Goal: Transaction & Acquisition: Purchase product/service

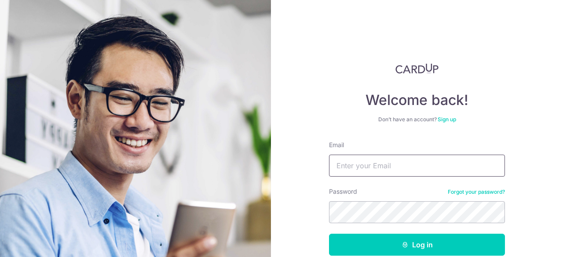
drag, startPoint x: 0, startPoint y: 0, endPoint x: 384, endPoint y: 165, distance: 417.6
click at [384, 165] on input "Email" at bounding box center [417, 166] width 176 height 22
type input "evazinc@gmail.com"
click at [329, 234] on button "Log in" at bounding box center [417, 245] width 176 height 22
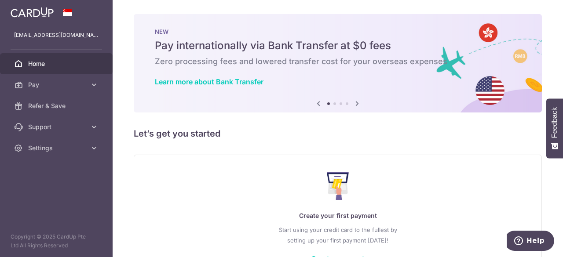
scroll to position [63, 0]
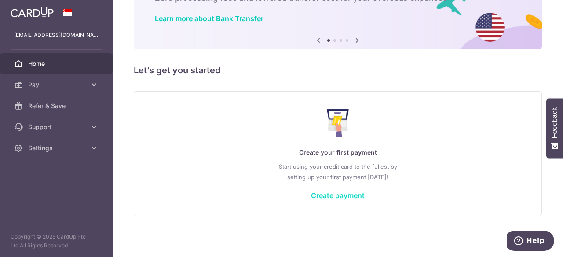
click at [327, 198] on link "Create payment" at bounding box center [338, 195] width 54 height 9
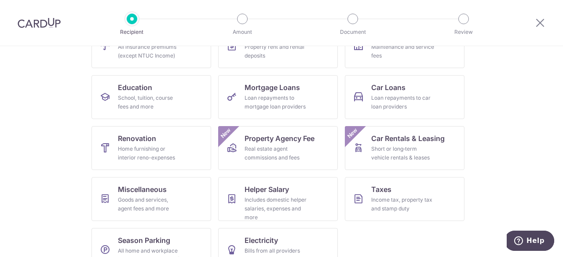
scroll to position [135, 0]
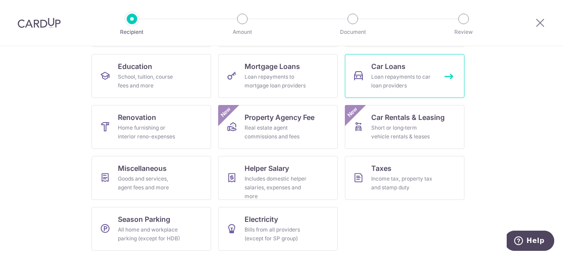
click at [380, 78] on div "Loan repayments to car loan providers" at bounding box center [402, 82] width 63 height 18
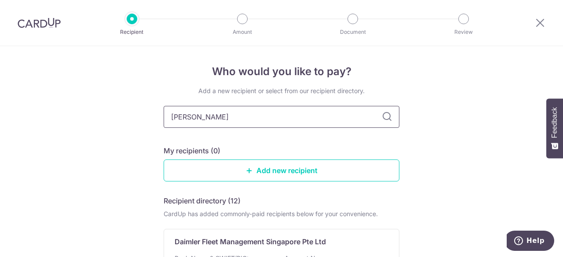
type input "[PERSON_NAME]"
type input "hong leong finance"
click at [385, 118] on icon at bounding box center [387, 117] width 11 height 11
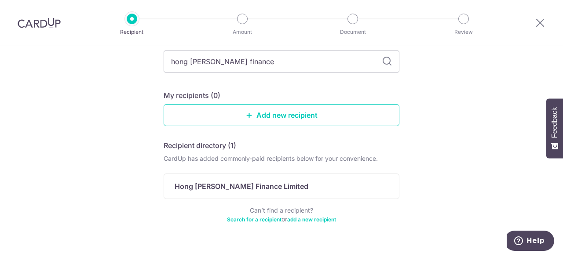
scroll to position [56, 0]
click at [328, 118] on link "Add new recipient" at bounding box center [282, 114] width 236 height 22
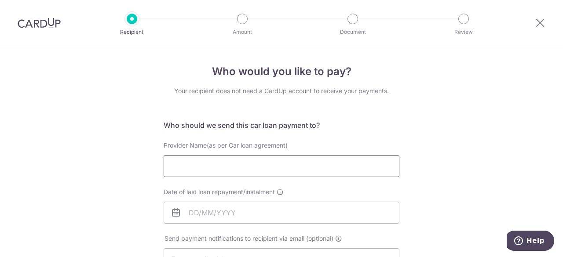
click at [274, 170] on input "Provider Name(as per Car loan agreement)" at bounding box center [282, 166] width 236 height 22
type input "HONG LEONG FINANCE"
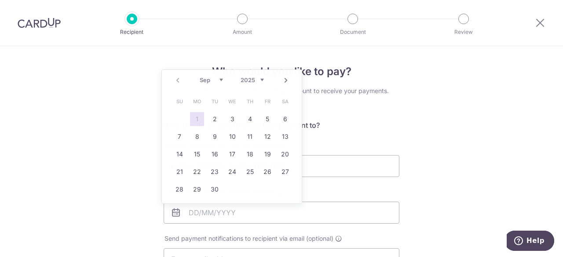
click at [373, 200] on div "Date of last loan repayment/instalment" at bounding box center [282, 206] width 236 height 36
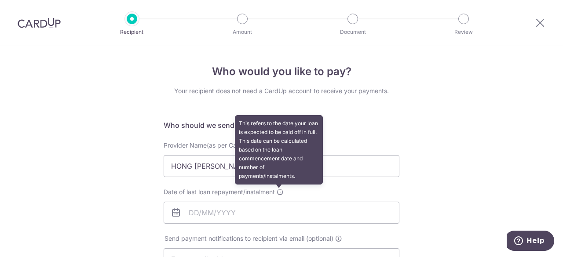
click at [278, 193] on icon at bounding box center [280, 192] width 7 height 7
click at [278, 202] on input "Date of last loan repayment/instalment This refers to the date your loan is exp…" at bounding box center [282, 213] width 236 height 22
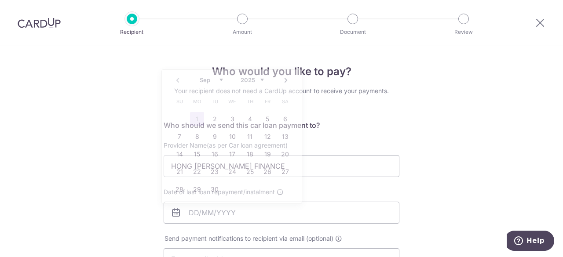
click at [315, 189] on div "Date of last loan repayment/instalment" at bounding box center [282, 206] width 236 height 36
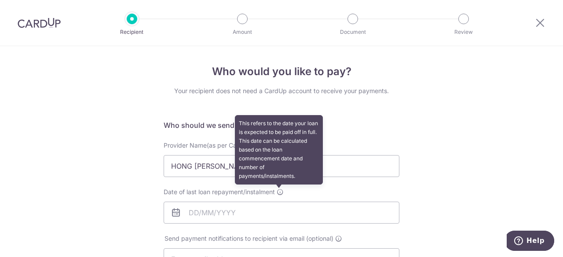
click at [279, 192] on icon at bounding box center [280, 192] width 7 height 7
click at [279, 202] on input "Date of last loan repayment/instalment This refers to the date your loan is exp…" at bounding box center [282, 213] width 236 height 22
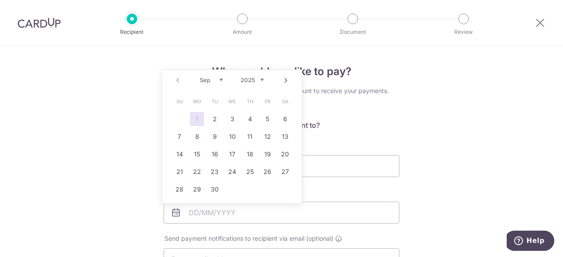
click at [260, 81] on select "2025 2026 2027 2028 2029 2030 2031 2032 2033 2034 2035" at bounding box center [252, 80] width 23 height 7
click at [265, 172] on link "25" at bounding box center [267, 172] width 14 height 14
type input "25/09/2026"
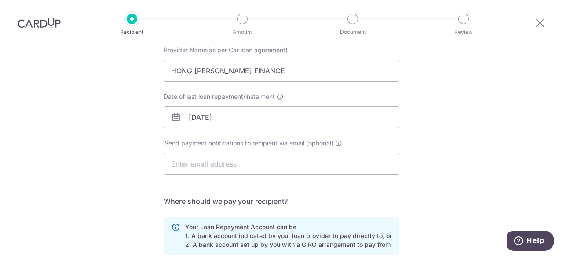
scroll to position [96, 0]
click at [265, 172] on input "text" at bounding box center [282, 163] width 236 height 22
type input "[EMAIL_ADDRESS][DOMAIN_NAME]"
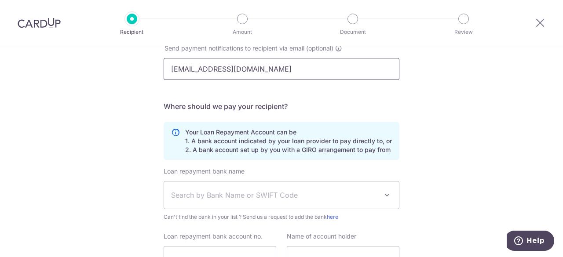
scroll to position [192, 0]
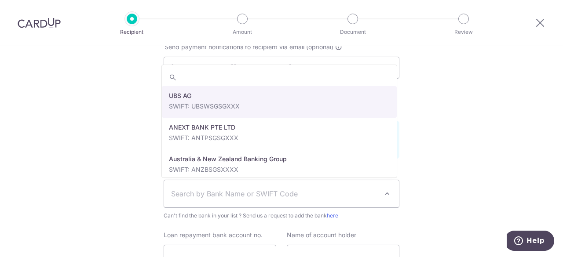
click at [311, 195] on span "Search by Bank Name or SWIFT Code" at bounding box center [274, 194] width 207 height 11
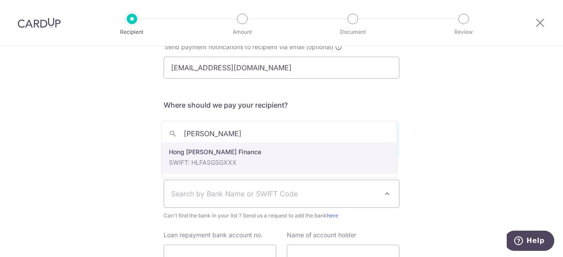
type input "HONG LEONG"
select select "23671"
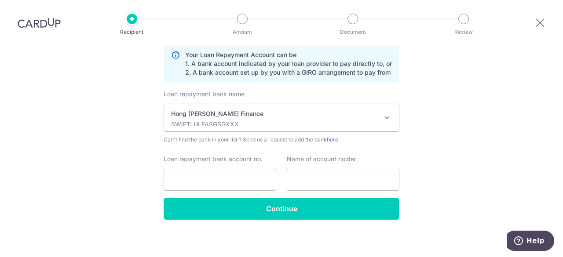
scroll to position [268, 0]
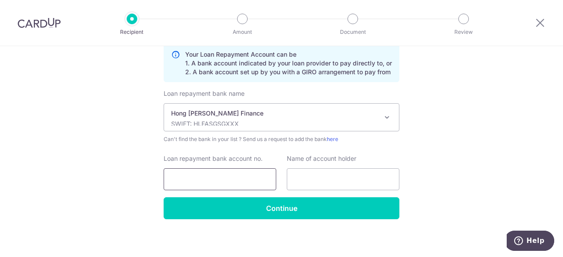
click at [235, 175] on input "Loan repayment bank account no." at bounding box center [220, 179] width 113 height 22
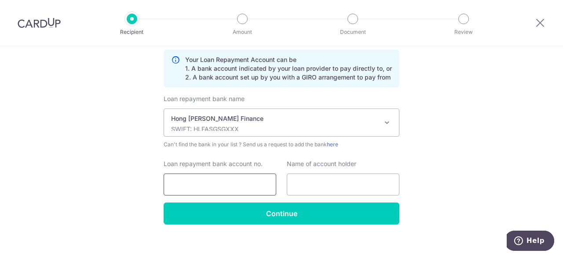
scroll to position [271, 0]
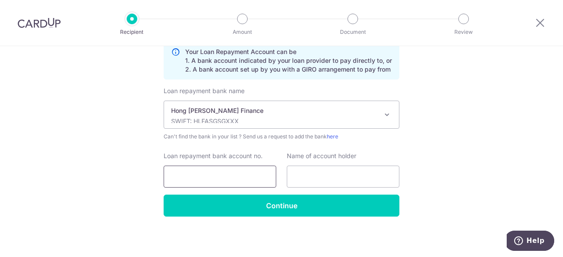
click at [216, 175] on input "Loan repayment bank account no." at bounding box center [220, 177] width 113 height 22
type input "3643937008"
click at [311, 176] on input "text" at bounding box center [343, 177] width 113 height 22
drag, startPoint x: 214, startPoint y: 181, endPoint x: 84, endPoint y: 201, distance: 131.3
click at [84, 201] on div "Who would you like to pay? Your recipient does not need a CardUp account to rec…" at bounding box center [281, 16] width 563 height 483
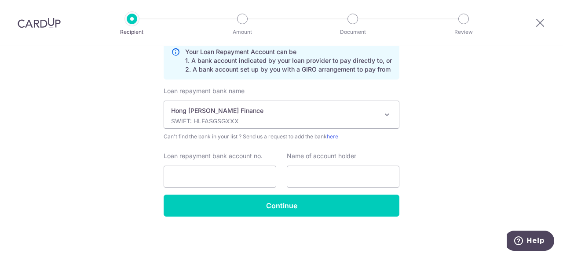
click at [38, 15] on div at bounding box center [39, 23] width 78 height 46
click at [37, 23] on img at bounding box center [39, 23] width 43 height 11
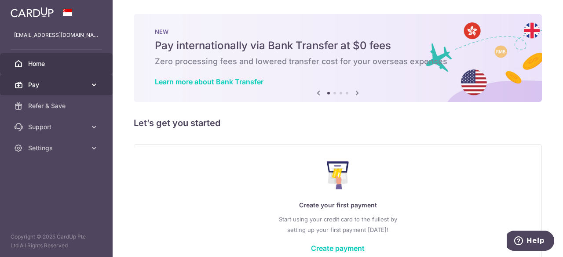
click at [85, 84] on span "Pay" at bounding box center [57, 85] width 58 height 9
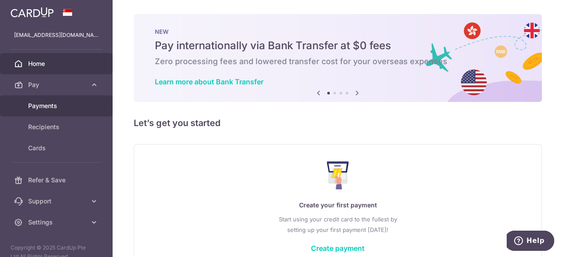
click at [77, 109] on span "Payments" at bounding box center [57, 106] width 58 height 9
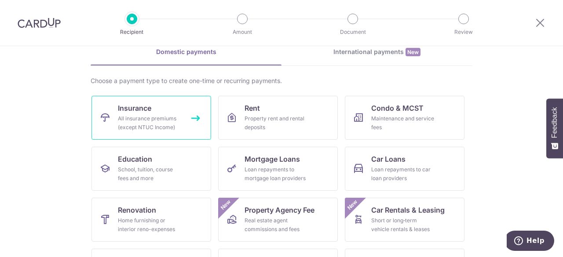
scroll to position [43, 0]
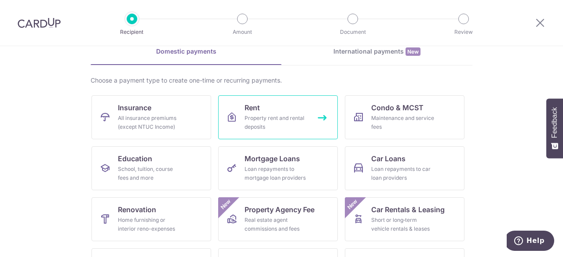
click at [254, 118] on div "Property rent and rental deposits" at bounding box center [276, 123] width 63 height 18
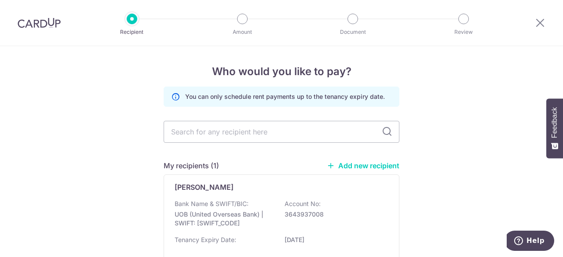
scroll to position [70, 0]
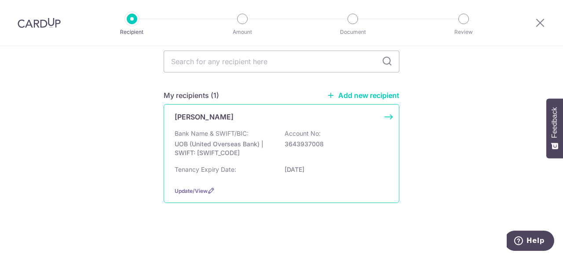
click at [247, 145] on p "UOB (United Overseas Bank) | SWIFT: [SWIFT_CODE]" at bounding box center [224, 149] width 99 height 18
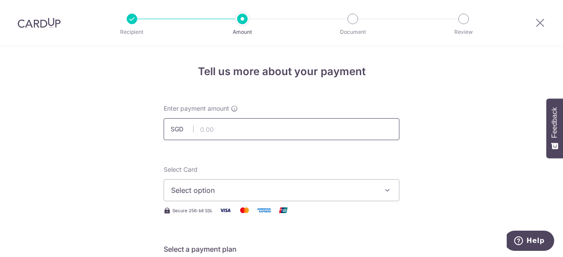
click at [232, 135] on input "text" at bounding box center [282, 129] width 236 height 22
type input "3,500.00"
click at [276, 189] on span "Select option" at bounding box center [273, 190] width 205 height 11
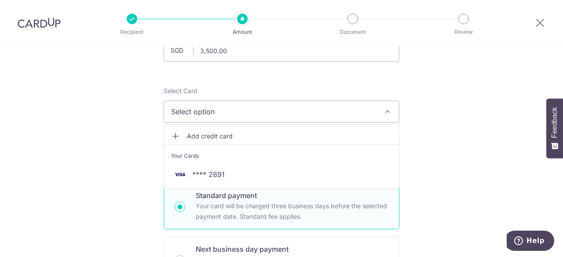
scroll to position [79, 0]
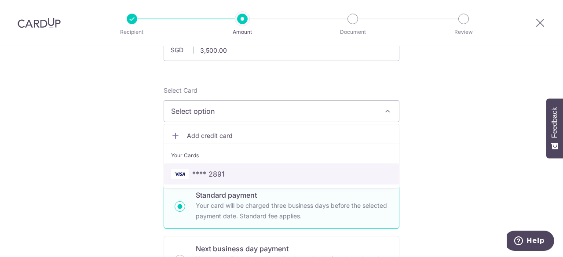
click at [203, 173] on span "**** 2891" at bounding box center [208, 174] width 33 height 11
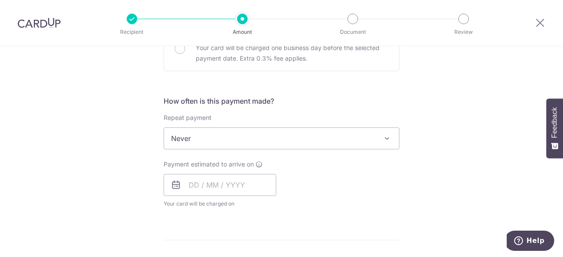
scroll to position [301, 0]
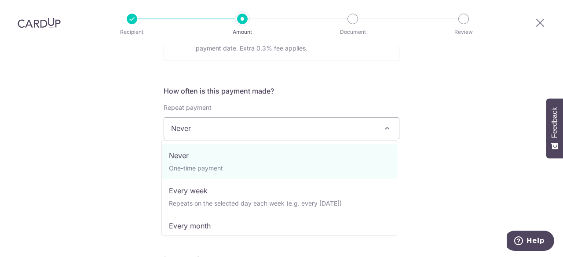
click at [220, 125] on span "Never" at bounding box center [281, 128] width 235 height 21
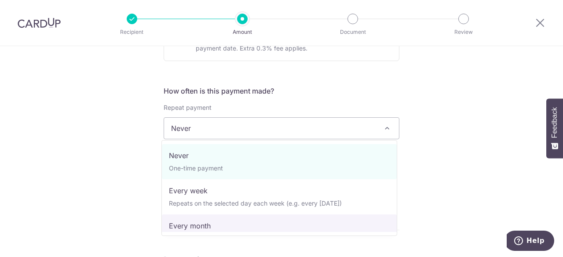
select select "3"
type input "06/01/2026"
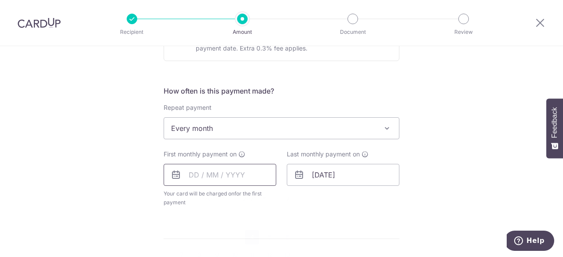
click at [192, 176] on input "text" at bounding box center [220, 175] width 113 height 22
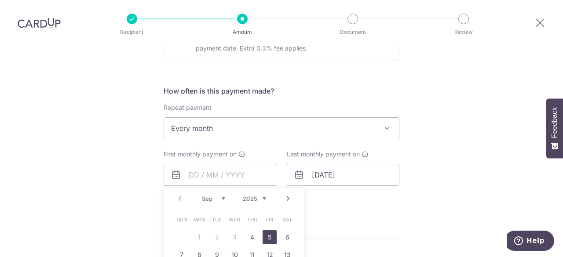
click at [266, 237] on link "5" at bounding box center [270, 238] width 14 height 14
type input "[DATE]"
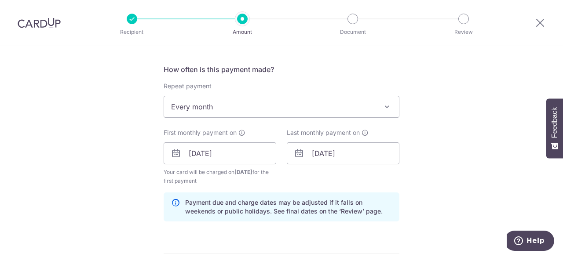
scroll to position [323, 0]
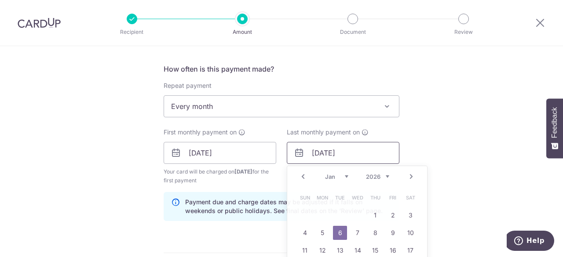
click at [342, 151] on input "06/01/2026" at bounding box center [343, 153] width 113 height 22
click at [375, 173] on select "2025 2026 2027 2028 2029 2030 2031 2032 2033 2034 2035" at bounding box center [377, 176] width 23 height 7
click at [342, 175] on select "Sep Oct Nov Dec" at bounding box center [336, 176] width 23 height 7
click at [387, 214] on link "5" at bounding box center [393, 216] width 14 height 14
type input "05/12/2025"
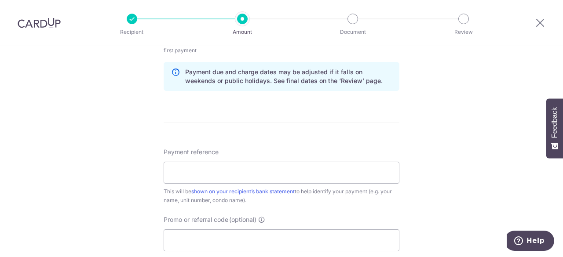
scroll to position [454, 0]
click at [362, 176] on input "Payment reference" at bounding box center [282, 172] width 236 height 22
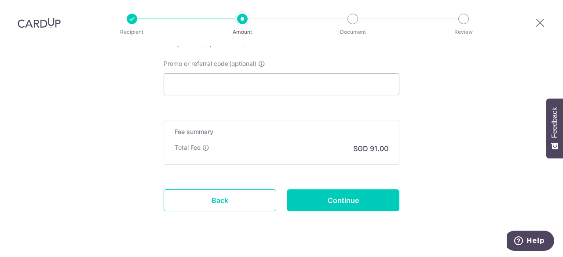
scroll to position [610, 0]
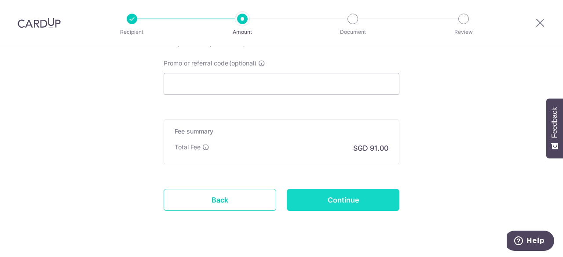
type input "Rental 06-04"
click at [330, 194] on input "Continue" at bounding box center [343, 200] width 113 height 22
type input "Create Schedule"
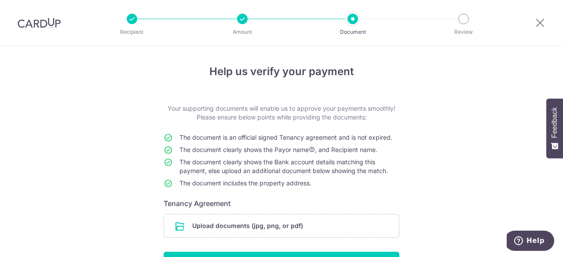
scroll to position [70, 0]
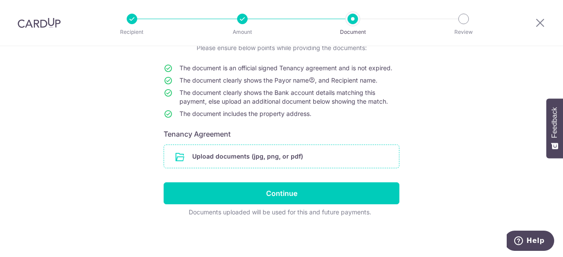
click at [215, 152] on input "file" at bounding box center [281, 156] width 235 height 23
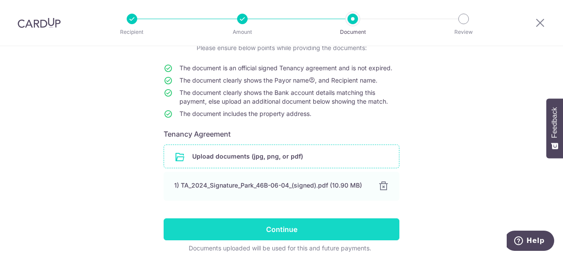
click at [299, 227] on input "Continue" at bounding box center [282, 230] width 236 height 22
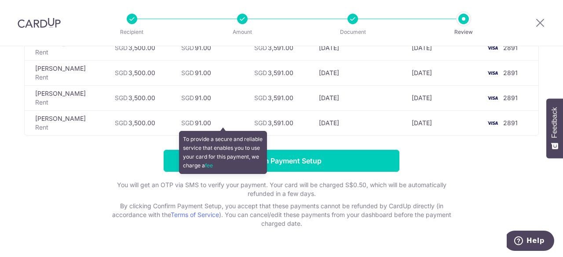
scroll to position [102, 0]
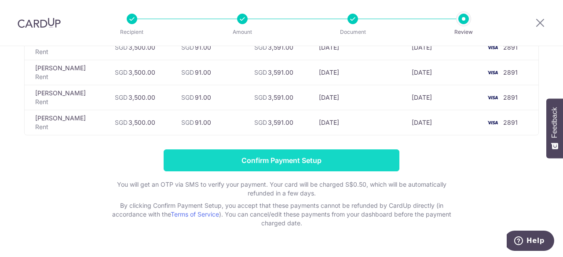
click at [295, 166] on input "Confirm Payment Setup" at bounding box center [282, 161] width 236 height 22
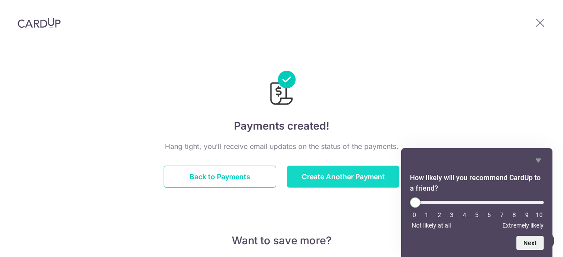
click at [311, 187] on button "Create Another Payment" at bounding box center [343, 177] width 113 height 22
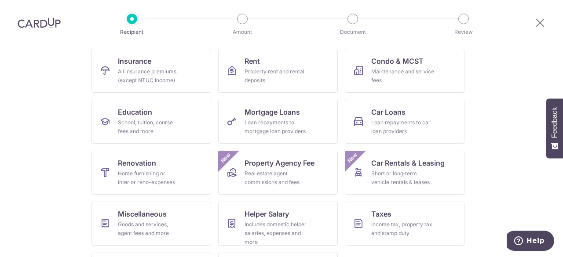
scroll to position [90, 0]
click at [398, 79] on div "Maintenance and service fees" at bounding box center [402, 76] width 63 height 18
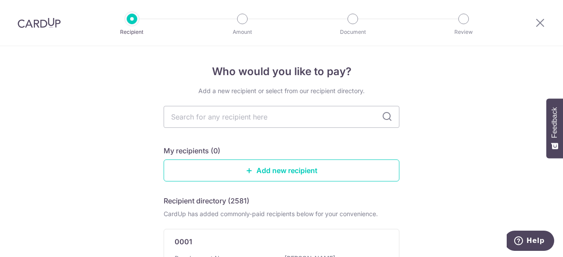
click at [31, 26] on img at bounding box center [39, 23] width 43 height 11
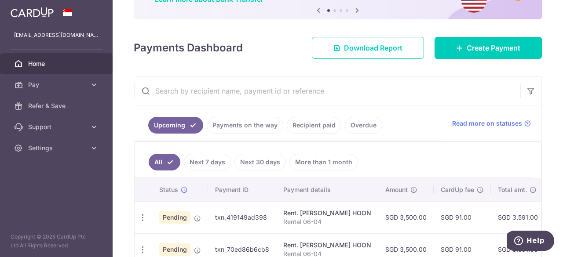
scroll to position [82, 0]
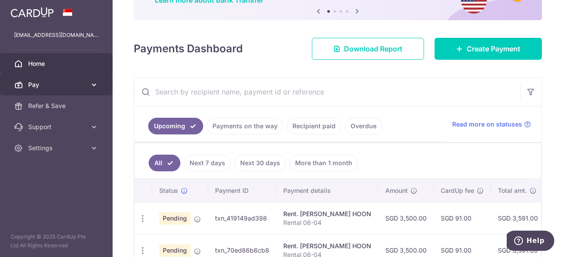
click at [67, 81] on span "Pay" at bounding box center [57, 85] width 58 height 9
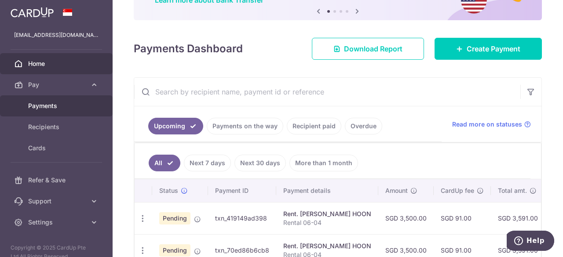
click at [63, 105] on span "Payments" at bounding box center [57, 106] width 58 height 9
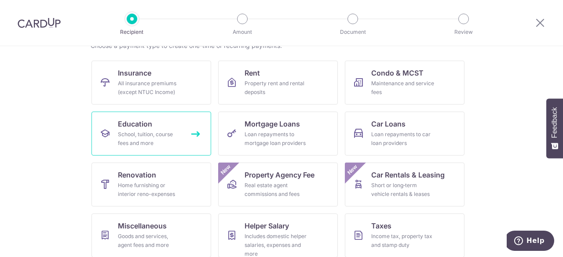
scroll to position [78, 0]
click at [166, 137] on div "School, tuition, course fees and more" at bounding box center [149, 139] width 63 height 18
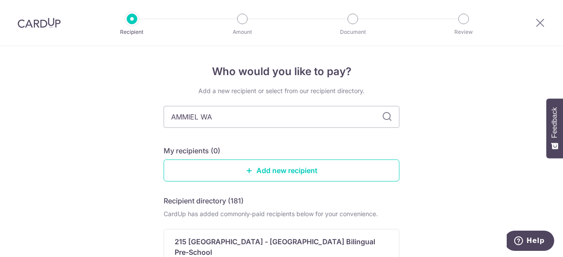
type input "[PERSON_NAME]"
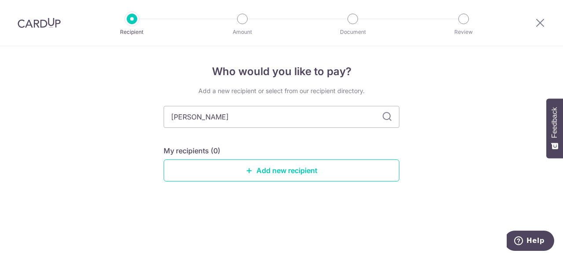
click at [388, 121] on icon at bounding box center [387, 117] width 11 height 11
click at [282, 168] on link "Add new recipient" at bounding box center [282, 171] width 236 height 22
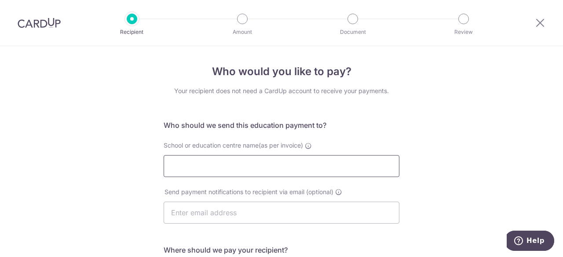
click at [282, 168] on input "School or education centre name(as per invoice)" at bounding box center [282, 166] width 236 height 22
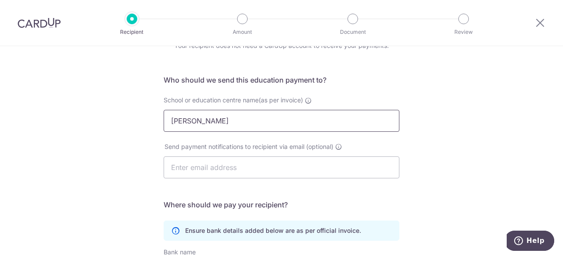
scroll to position [46, 0]
type input "AMMIEL WAN ACADEMY"
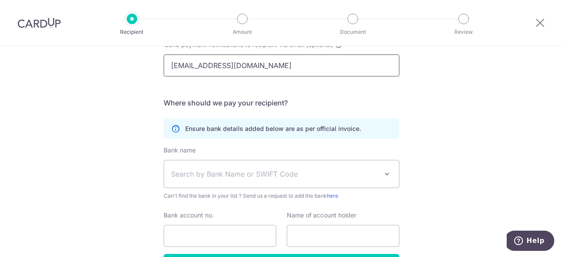
scroll to position [148, 0]
type input "admin@ammielwan.com.sg"
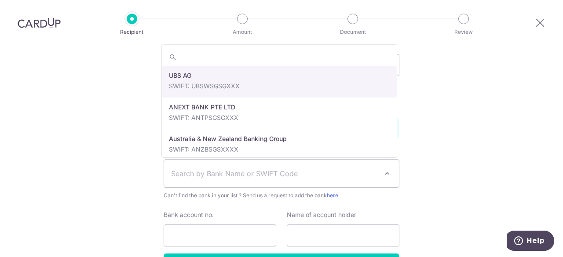
click at [286, 173] on span "Search by Bank Name or SWIFT Code" at bounding box center [274, 173] width 207 height 11
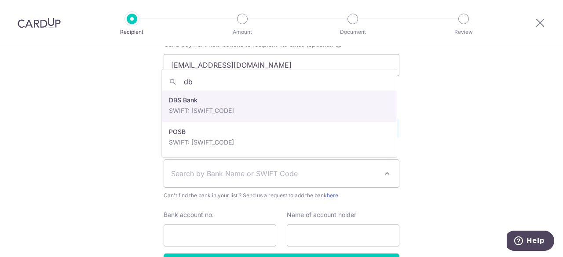
type input "db"
select select "6"
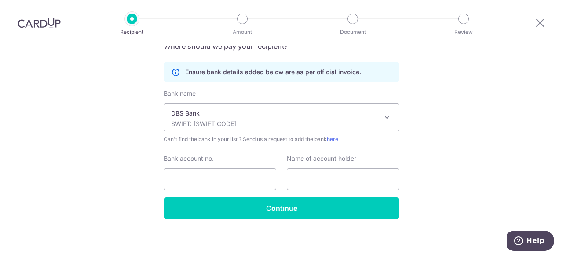
scroll to position [205, 0]
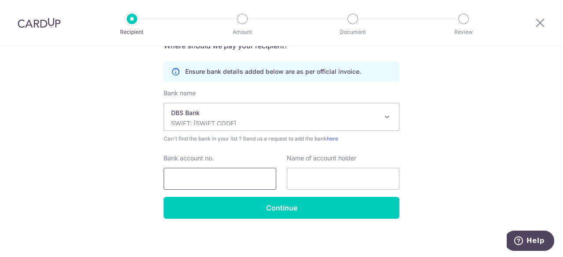
click at [231, 179] on input "Bank account no." at bounding box center [220, 179] width 113 height 22
type input "0724905220"
click at [297, 181] on input "text" at bounding box center [343, 179] width 113 height 22
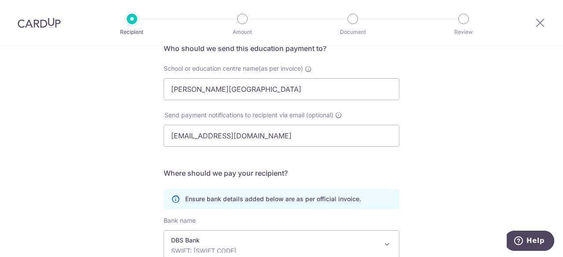
scroll to position [77, 0]
click at [269, 94] on input "AMMIEL WAN ACADEMY" at bounding box center [282, 89] width 236 height 22
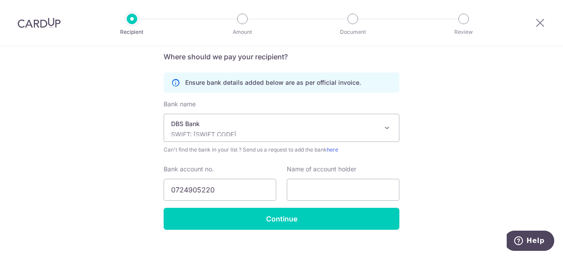
scroll to position [207, 0]
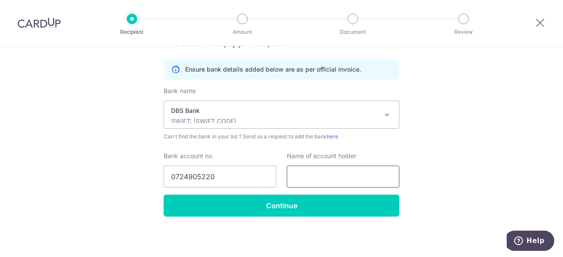
type input "AMMIEL WAN ACADEMY PTE LTD"
click at [323, 179] on input "text" at bounding box center [343, 177] width 113 height 22
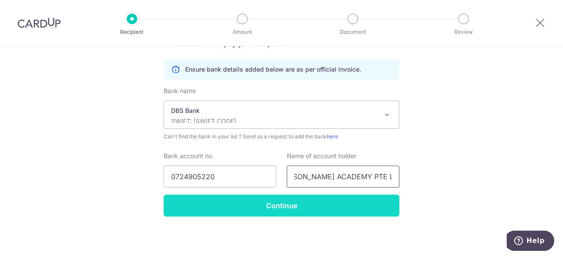
type input "AMMIEL WAN ACADEMY PTE LTD"
click at [309, 205] on input "Continue" at bounding box center [282, 206] width 236 height 22
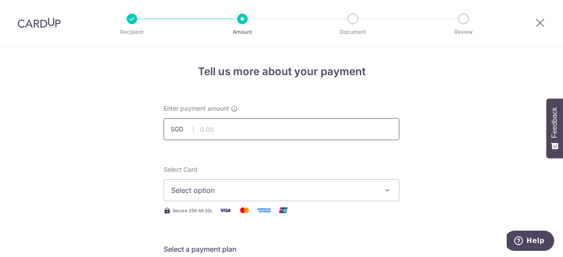
click at [221, 131] on input "text" at bounding box center [282, 129] width 236 height 22
type input "2,310.80"
click at [279, 192] on span "Select option" at bounding box center [273, 190] width 205 height 11
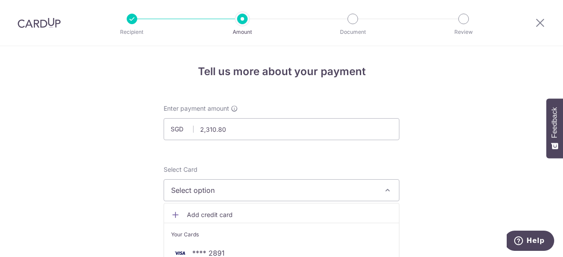
scroll to position [114, 0]
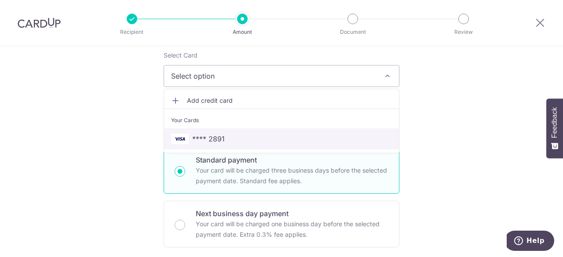
click at [192, 135] on span "**** 2891" at bounding box center [208, 139] width 33 height 11
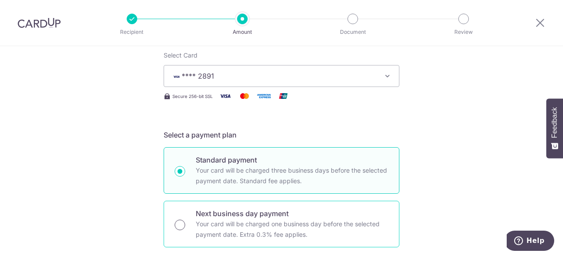
click at [177, 221] on input "Next business day payment Your card will be charged one business day before the…" at bounding box center [180, 225] width 11 height 11
radio input "true"
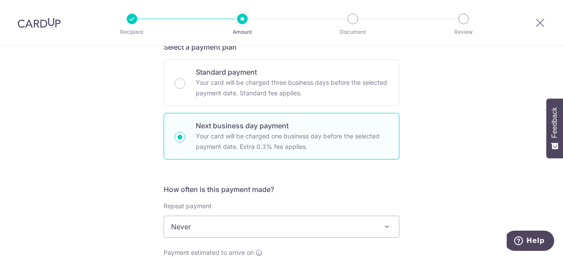
scroll to position [187, 0]
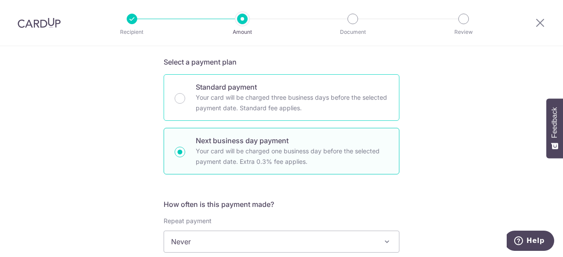
click at [178, 103] on div "Standard payment Your card will be charged three business days before the selec…" at bounding box center [282, 97] width 236 height 47
radio input "true"
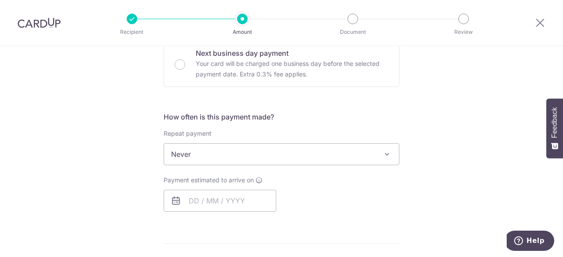
scroll to position [275, 0]
click at [281, 155] on span "Never" at bounding box center [281, 153] width 235 height 21
click at [194, 203] on input "text" at bounding box center [220, 201] width 113 height 22
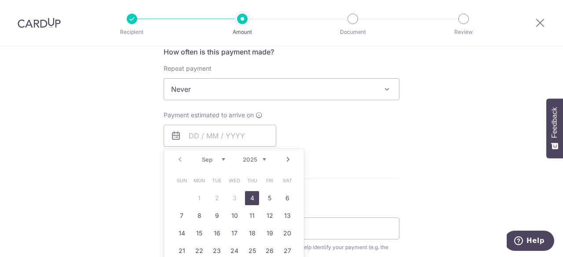
click at [253, 200] on link "4" at bounding box center [252, 198] width 14 height 14
type input "04/09/2025"
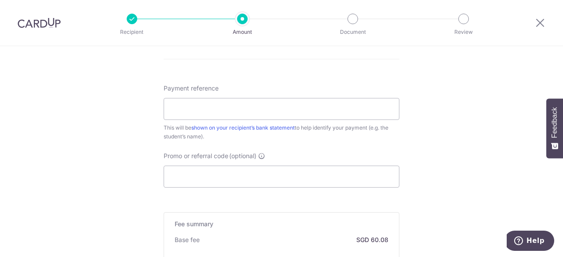
scroll to position [509, 0]
click at [194, 113] on input "Payment reference" at bounding box center [282, 109] width 236 height 22
type input "c"
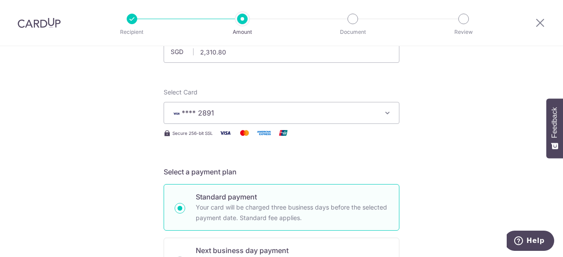
scroll to position [0, 0]
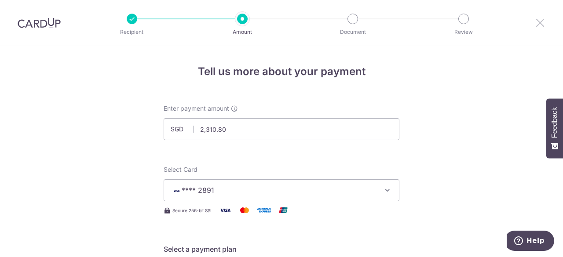
type input "Celestia Chua - S1 T4 & S2 T1"
click at [540, 20] on icon at bounding box center [540, 22] width 11 height 11
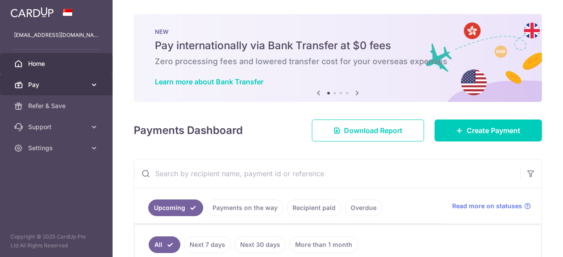
click at [87, 82] on link "Pay" at bounding box center [56, 84] width 113 height 21
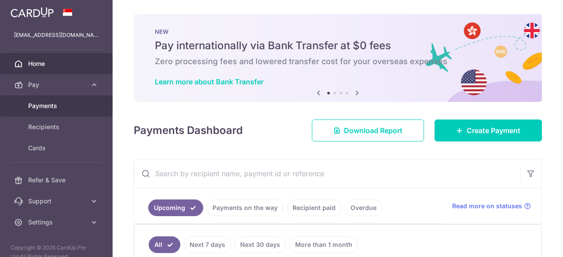
click at [78, 106] on span "Payments" at bounding box center [57, 106] width 58 height 9
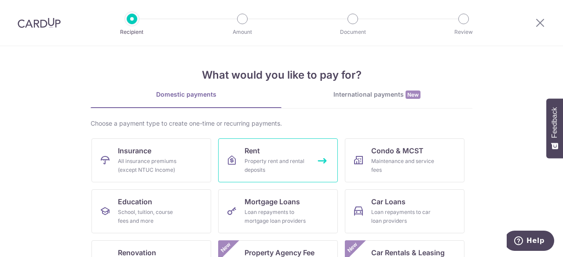
scroll to position [135, 0]
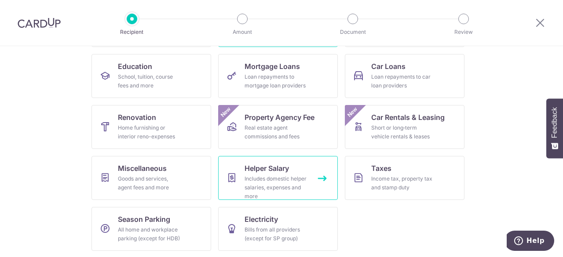
click at [318, 169] on link "Helper Salary Includes domestic helper salaries, expenses and more" at bounding box center [278, 178] width 120 height 44
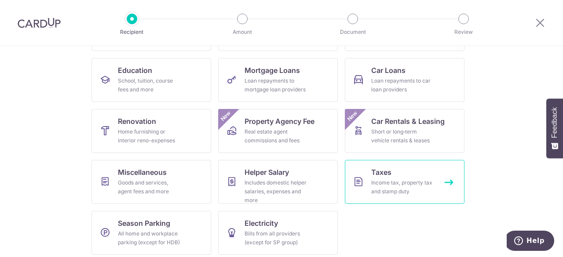
scroll to position [135, 0]
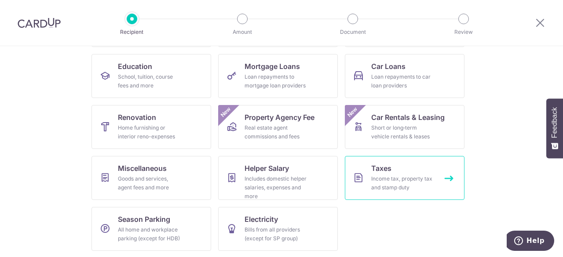
click at [381, 173] on span "Taxes" at bounding box center [381, 168] width 20 height 11
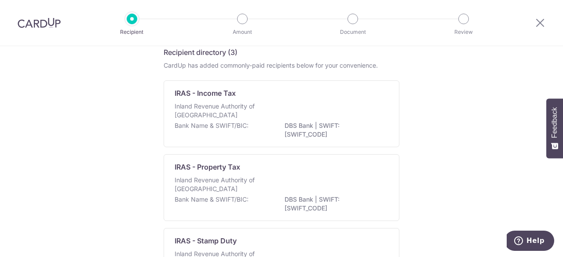
scroll to position [36, 0]
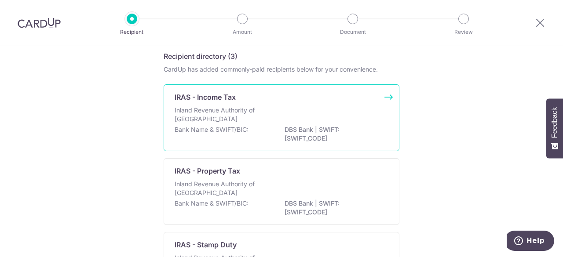
click at [274, 123] on div "Inland Revenue Authority of Singapore" at bounding box center [282, 115] width 214 height 19
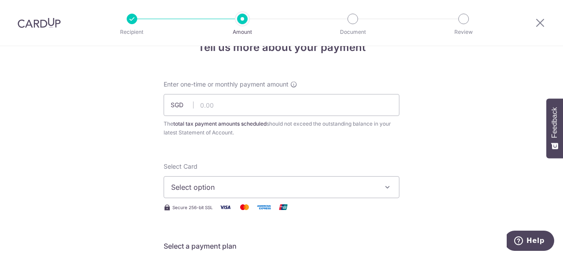
scroll to position [25, 0]
click at [244, 109] on input "text" at bounding box center [282, 105] width 236 height 22
type input "6,121.43"
click at [207, 194] on button "Select option" at bounding box center [282, 187] width 236 height 22
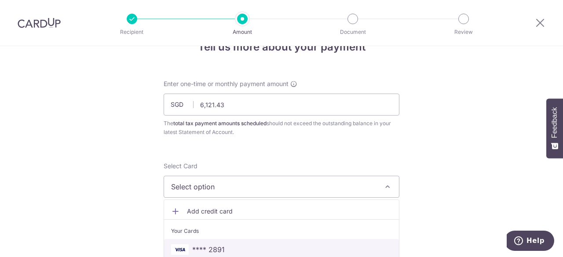
click at [203, 249] on span "**** 2891" at bounding box center [208, 250] width 33 height 11
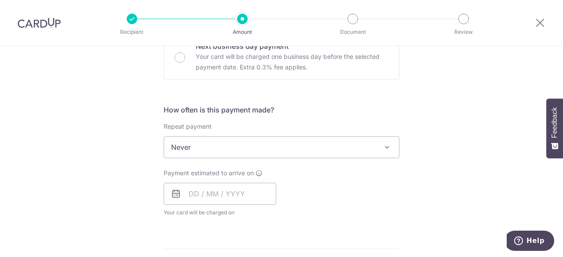
scroll to position [304, 0]
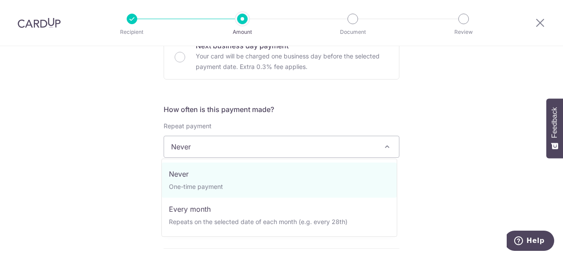
click at [284, 146] on span "Never" at bounding box center [281, 146] width 235 height 21
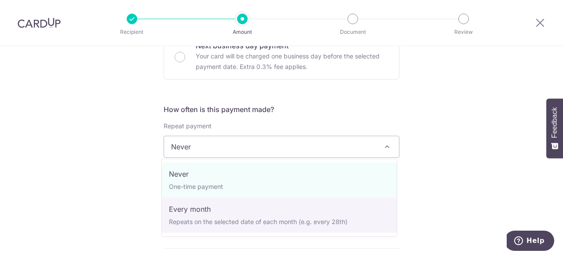
select select "3"
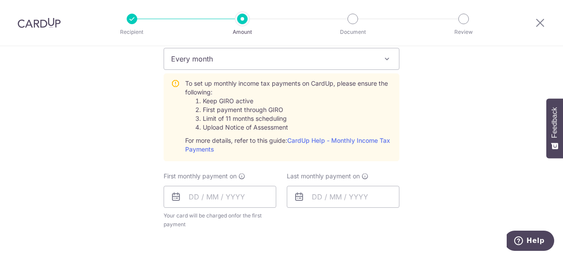
scroll to position [392, 0]
click at [190, 199] on input "text" at bounding box center [220, 197] width 113 height 22
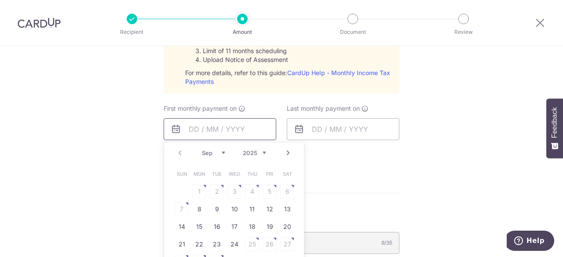
scroll to position [460, 0]
click at [198, 207] on link "8" at bounding box center [199, 209] width 14 height 14
type input "[DATE]"
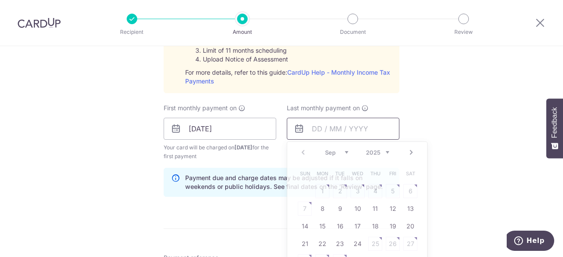
click at [312, 126] on input "text" at bounding box center [343, 129] width 113 height 22
click at [384, 150] on select "2025 2026" at bounding box center [377, 152] width 23 height 7
click at [372, 149] on select "2025 2026" at bounding box center [377, 152] width 23 height 7
click at [337, 149] on select "Jan Feb Mar Apr May Jun Jul Aug Sep Oct" at bounding box center [336, 152] width 23 height 7
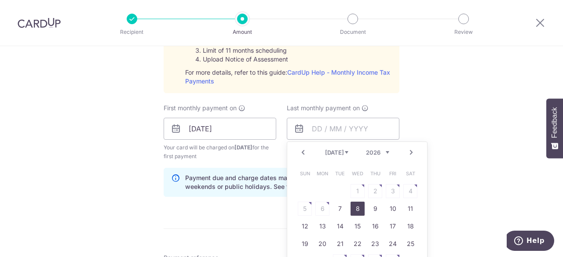
click at [355, 208] on link "8" at bounding box center [358, 209] width 14 height 14
type input "08/07/2026"
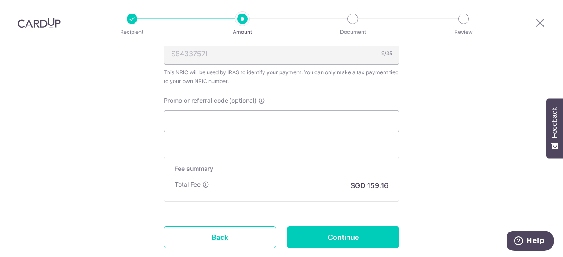
scroll to position [740, 0]
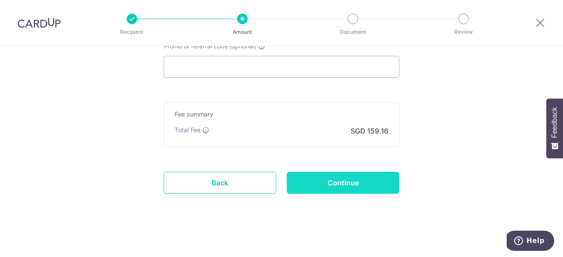
click at [321, 180] on input "Continue" at bounding box center [343, 183] width 113 height 22
type input "Create Schedule"
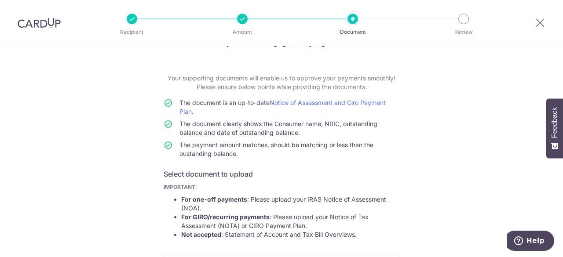
scroll to position [190, 0]
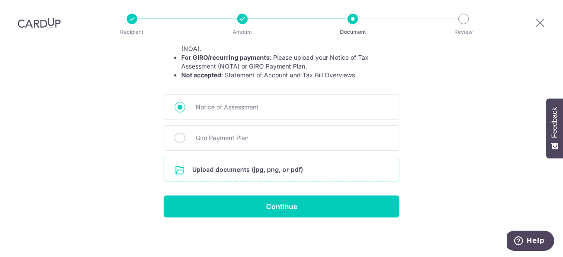
click at [235, 167] on input "file" at bounding box center [281, 169] width 235 height 23
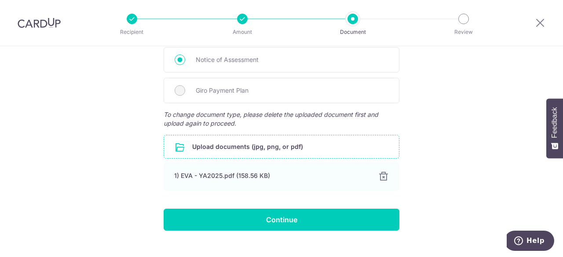
scroll to position [238, 0]
click at [230, 142] on input "file" at bounding box center [281, 146] width 235 height 23
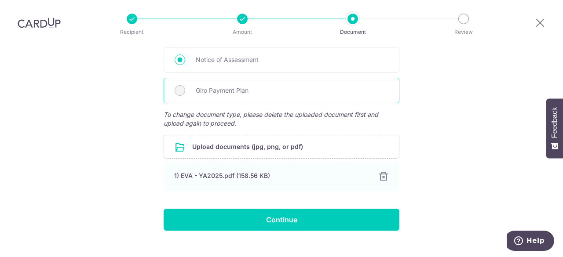
click at [186, 93] on div "Giro Payment Plan" at bounding box center [282, 91] width 236 height 26
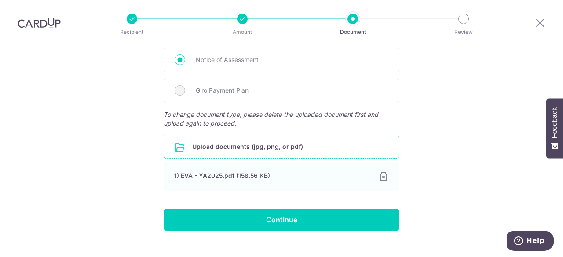
click at [240, 146] on input "file" at bounding box center [281, 146] width 235 height 23
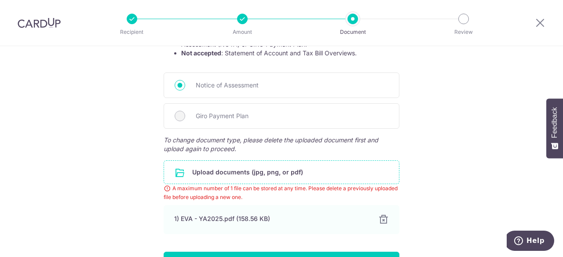
scroll to position [268, 0]
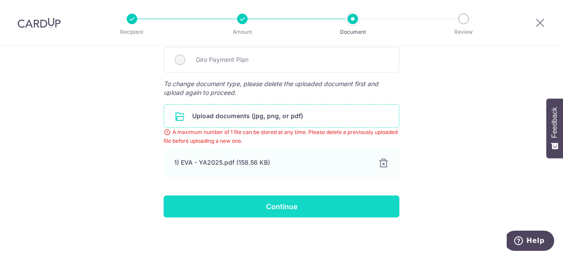
click at [252, 207] on input "Continue" at bounding box center [282, 207] width 236 height 22
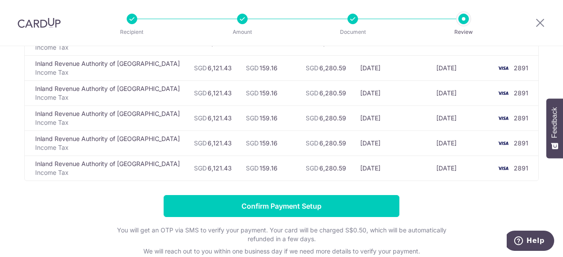
scroll to position [207, 0]
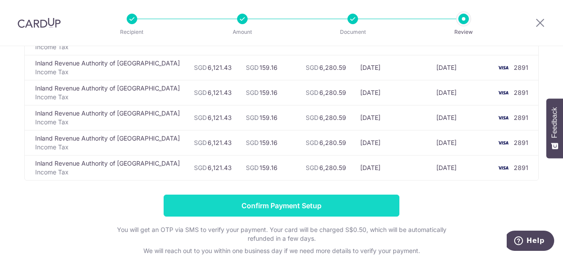
click at [351, 201] on input "Confirm Payment Setup" at bounding box center [282, 206] width 236 height 22
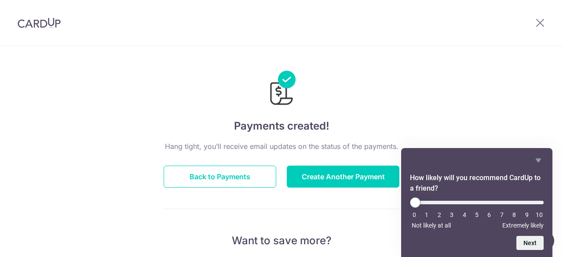
click at [36, 21] on img at bounding box center [39, 23] width 43 height 11
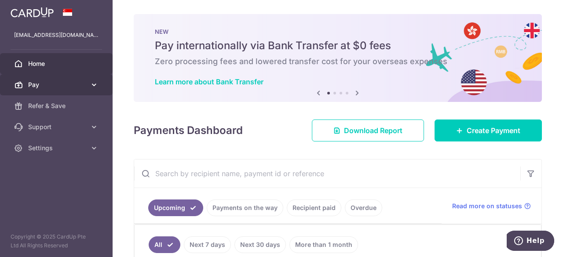
click at [80, 86] on span "Pay" at bounding box center [57, 85] width 58 height 9
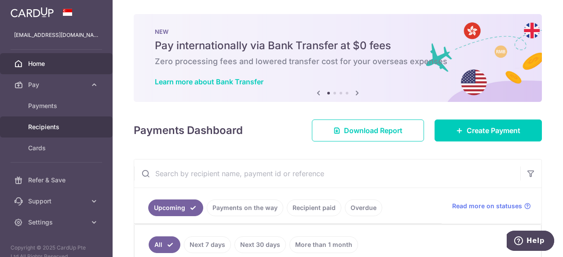
click at [57, 124] on span "Recipients" at bounding box center [57, 127] width 58 height 9
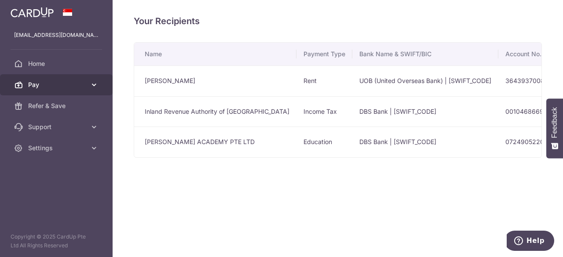
click at [54, 82] on span "Pay" at bounding box center [57, 85] width 58 height 9
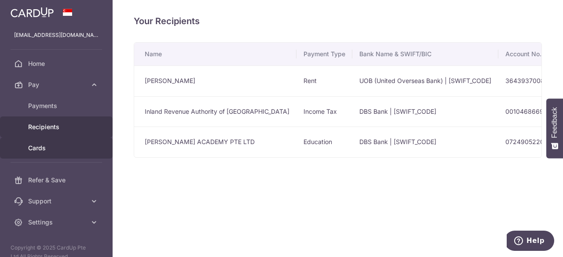
click at [42, 146] on span "Cards" at bounding box center [57, 148] width 58 height 9
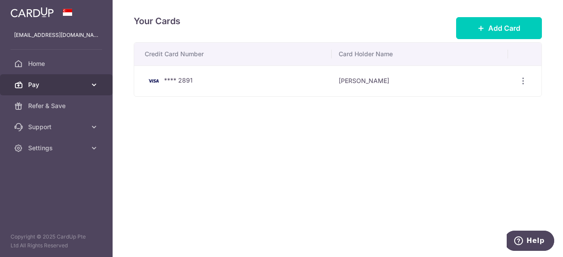
click at [45, 88] on span "Pay" at bounding box center [57, 85] width 58 height 9
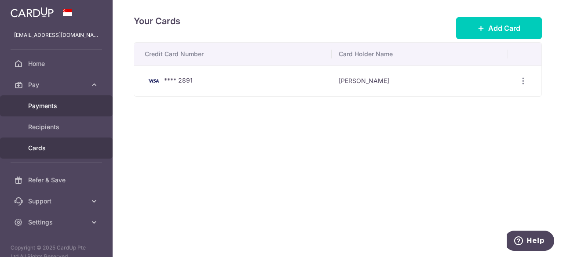
click at [47, 104] on span "Payments" at bounding box center [57, 106] width 58 height 9
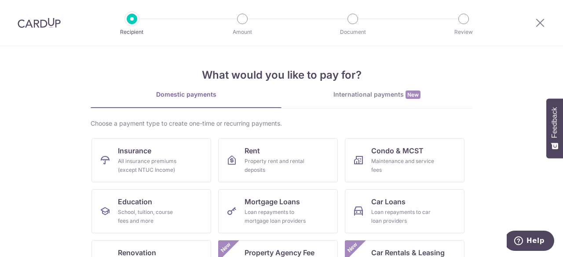
click at [41, 28] on img at bounding box center [39, 23] width 43 height 11
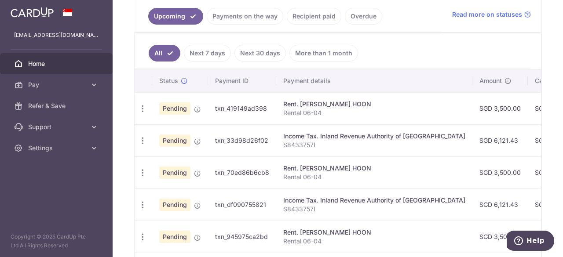
scroll to position [177, 0]
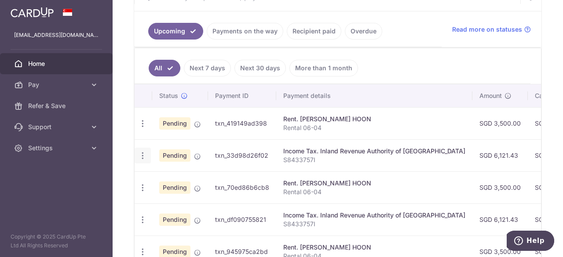
click at [143, 128] on icon "button" at bounding box center [142, 123] width 9 height 9
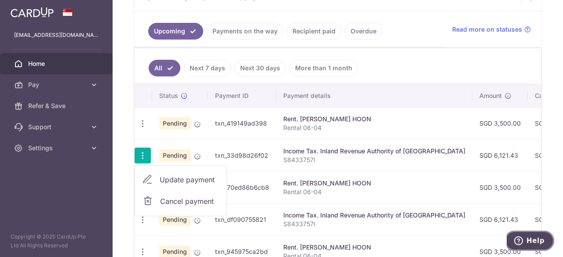
click at [532, 238] on span "Help" at bounding box center [536, 241] width 18 height 8
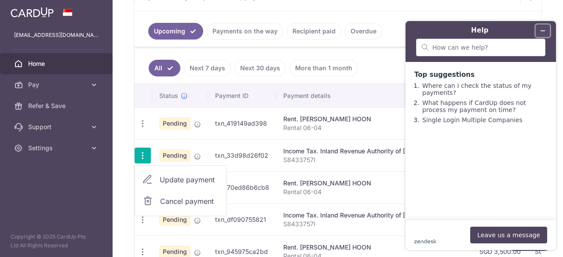
click at [542, 29] on icon "Minimize widget" at bounding box center [543, 31] width 6 height 6
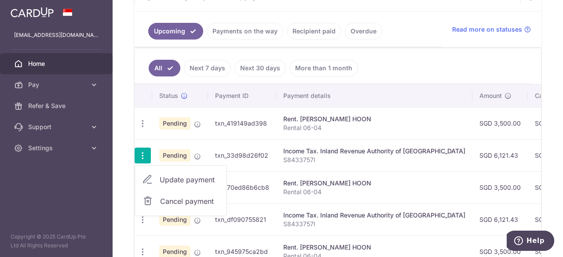
click at [193, 198] on span "Cancel payment" at bounding box center [189, 201] width 59 height 11
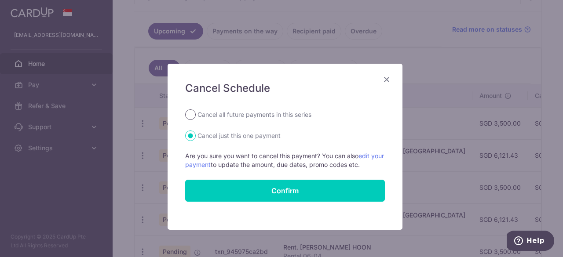
click at [191, 111] on input "Cancel all future payments in this series" at bounding box center [190, 115] width 11 height 11
radio input "true"
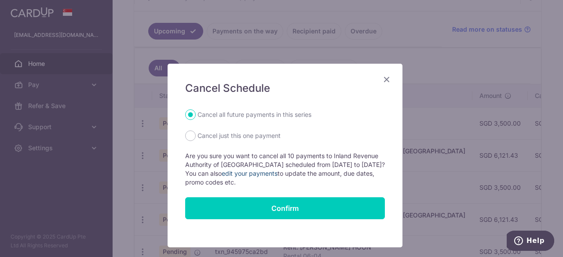
click at [243, 174] on link "edit your payments" at bounding box center [250, 173] width 56 height 7
click at [382, 77] on icon "Close" at bounding box center [386, 79] width 11 height 11
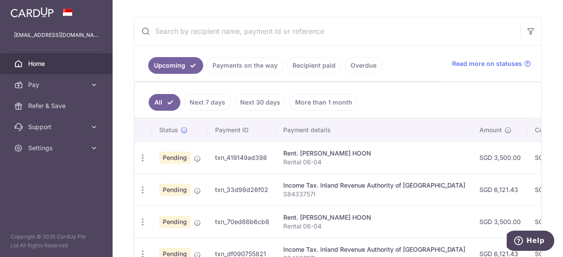
scroll to position [143, 0]
click at [242, 67] on link "Payments on the way" at bounding box center [245, 65] width 77 height 17
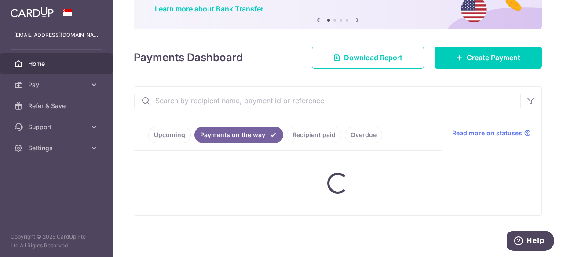
scroll to position [127, 0]
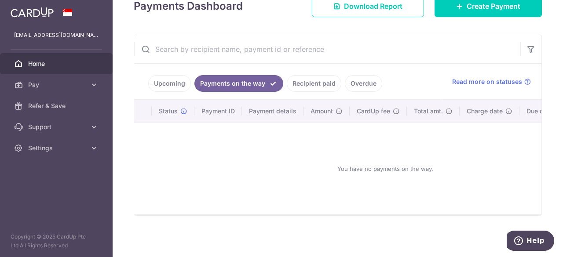
click at [304, 80] on link "Recipient paid" at bounding box center [314, 83] width 55 height 17
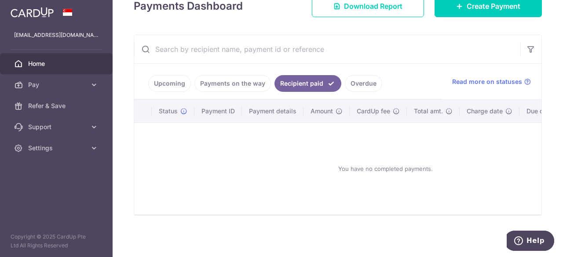
click at [355, 79] on link "Overdue" at bounding box center [363, 83] width 37 height 17
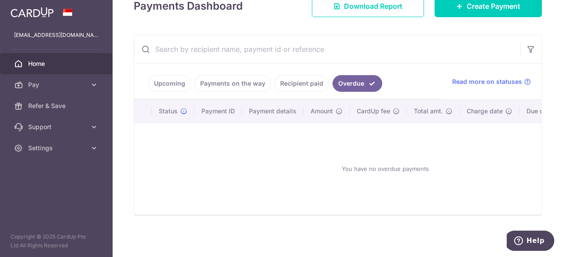
click at [165, 83] on link "Upcoming" at bounding box center [169, 83] width 43 height 17
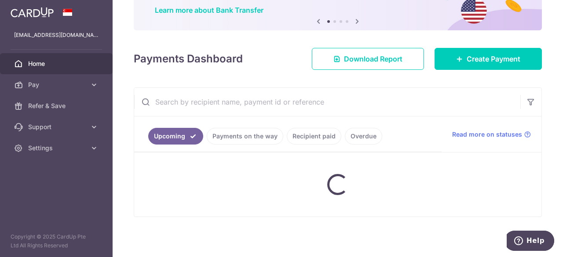
click at [165, 83] on div "× Pause Schedule Pause all future payments in this series Pause just this one p…" at bounding box center [338, 128] width 450 height 257
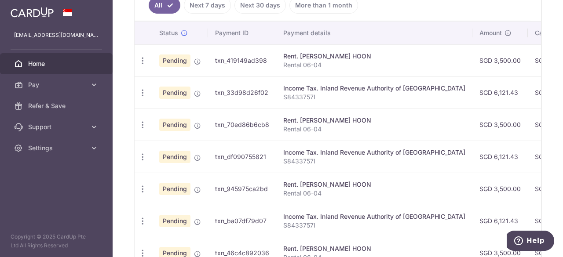
scroll to position [240, 0]
click at [145, 65] on icon "button" at bounding box center [142, 60] width 9 height 9
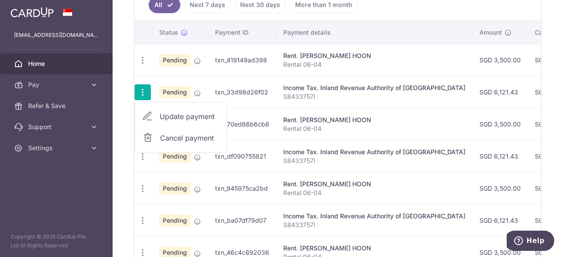
click at [171, 112] on span "Update payment" at bounding box center [190, 116] width 60 height 11
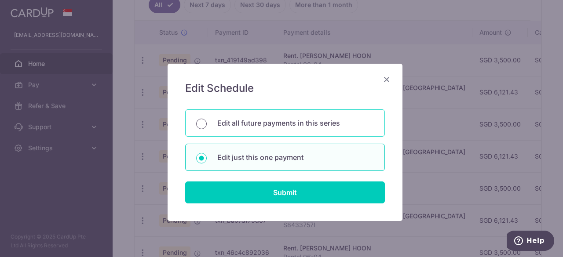
click at [196, 124] on input "Edit all future payments in this series" at bounding box center [201, 124] width 11 height 11
radio input "true"
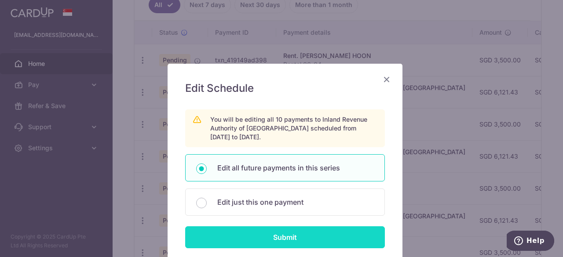
click at [246, 230] on input "Submit" at bounding box center [285, 238] width 200 height 22
radio input "true"
type input "6,121.43"
type input "S8433757I"
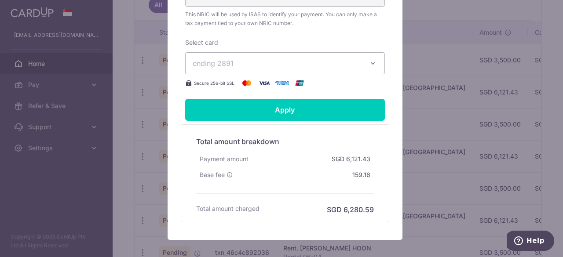
scroll to position [397, 0]
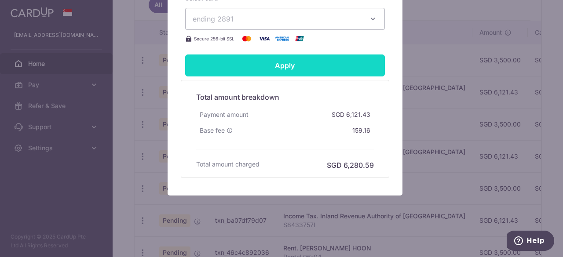
click at [265, 67] on input "Apply" at bounding box center [285, 66] width 200 height 22
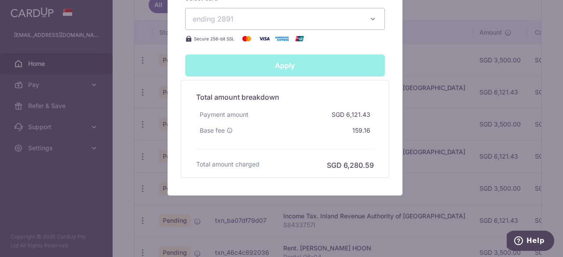
type input "Successfully Applied"
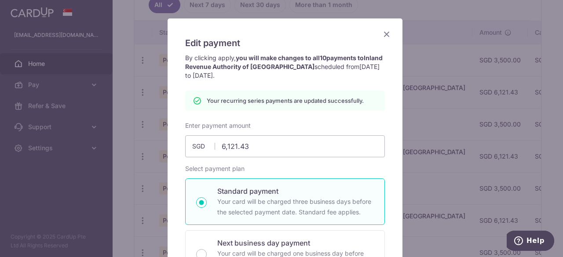
scroll to position [31, 0]
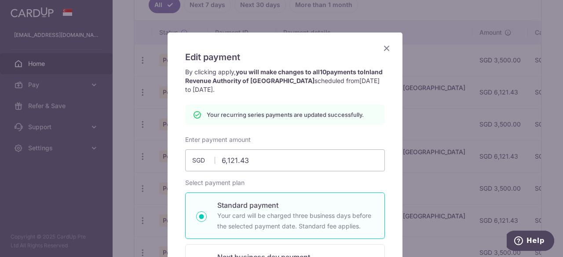
click at [383, 49] on icon "Close" at bounding box center [386, 48] width 11 height 11
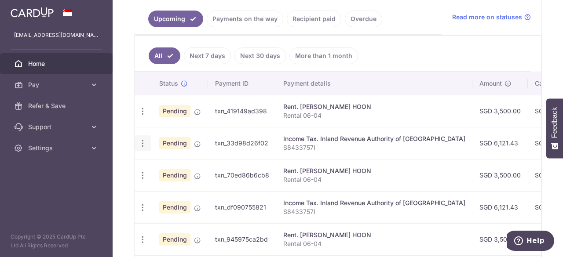
click at [143, 116] on icon "button" at bounding box center [142, 111] width 9 height 9
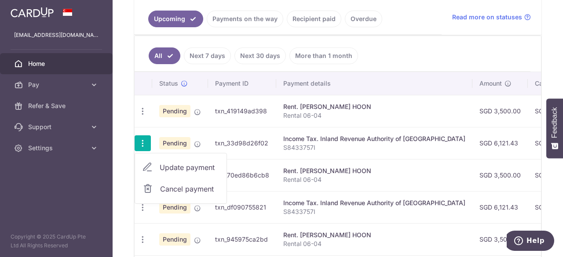
click at [164, 167] on span "Update payment" at bounding box center [190, 167] width 60 height 11
radio input "true"
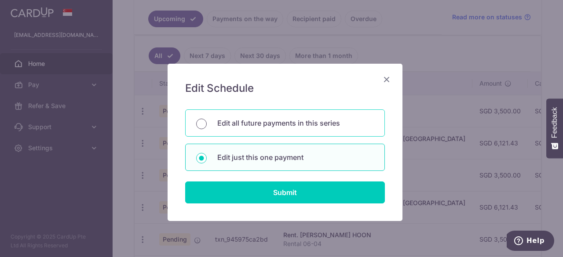
click at [196, 125] on input "Edit all future payments in this series" at bounding box center [201, 124] width 11 height 11
radio input "true"
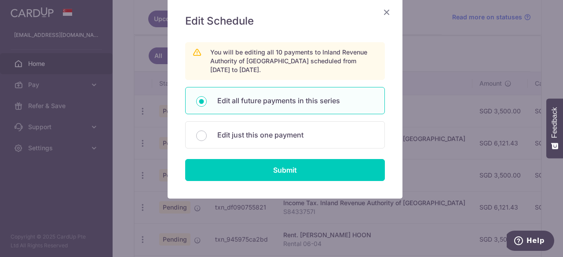
scroll to position [68, 0]
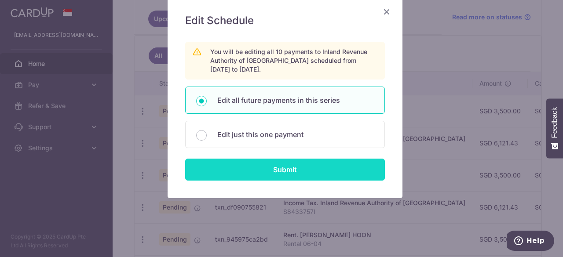
click at [269, 172] on input "Submit" at bounding box center [285, 170] width 200 height 22
radio input "true"
type input "6,121.43"
type input "S8433757I"
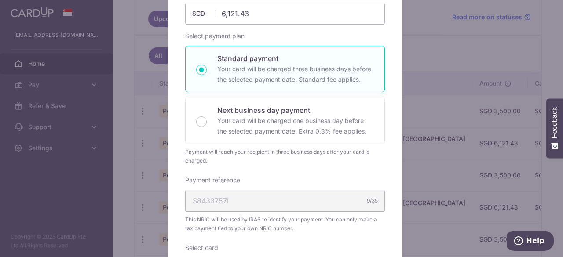
scroll to position [148, 0]
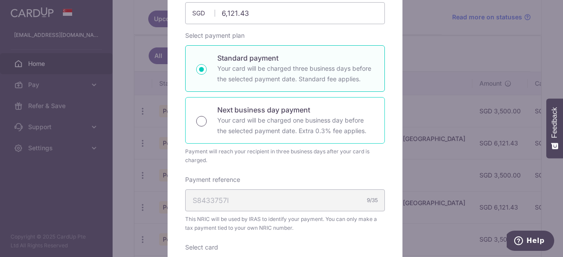
click at [197, 123] on input "Next business day payment Your card will be charged one business day before the…" at bounding box center [201, 121] width 11 height 11
radio input "true"
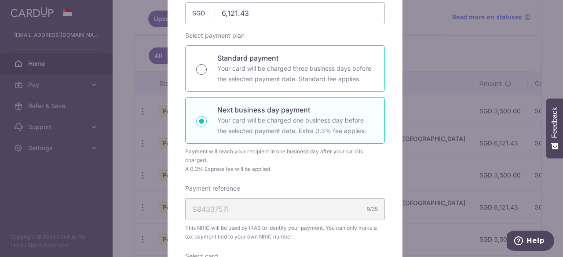
click at [198, 68] on input "Standard payment Your card will be charged three business days before the selec…" at bounding box center [201, 69] width 11 height 11
radio input "true"
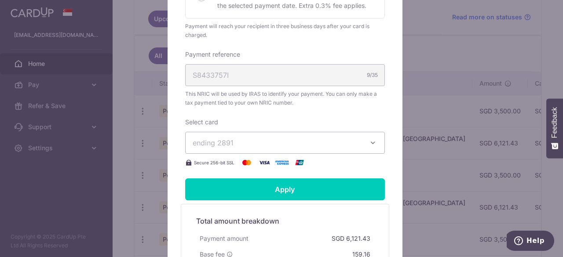
scroll to position [274, 0]
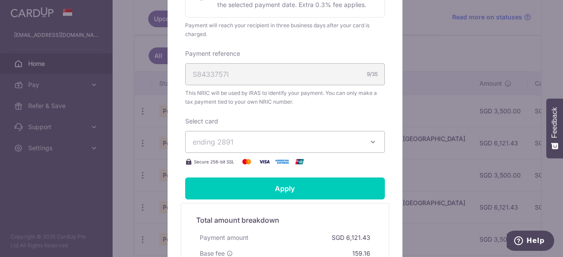
click at [251, 137] on span "ending 2891" at bounding box center [277, 142] width 169 height 11
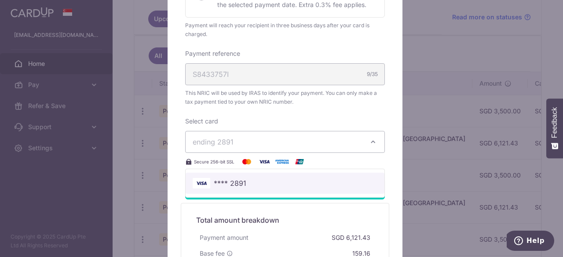
click at [235, 190] on link "**** 2891" at bounding box center [285, 183] width 199 height 21
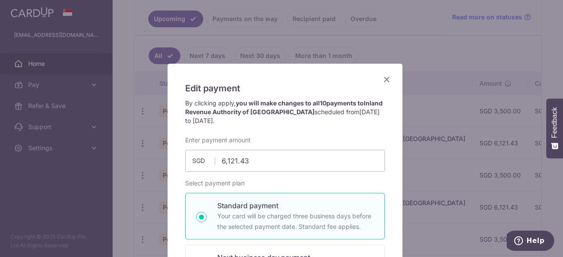
scroll to position [0, 0]
click at [383, 75] on icon "Close" at bounding box center [386, 79] width 11 height 11
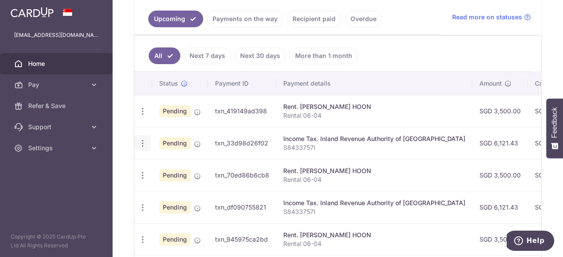
click at [140, 116] on icon "button" at bounding box center [142, 111] width 9 height 9
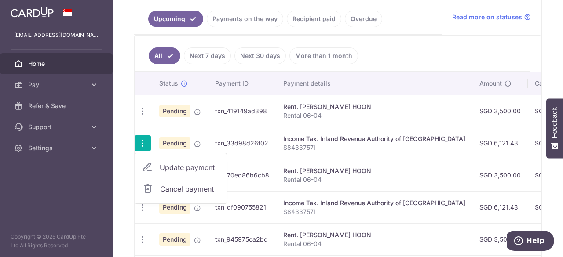
click at [160, 187] on span "Cancel payment" at bounding box center [189, 189] width 59 height 11
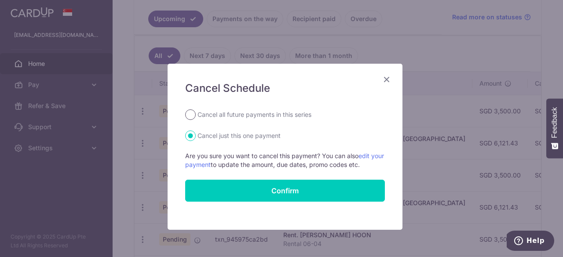
click at [185, 113] on input "Cancel all future payments in this series" at bounding box center [190, 115] width 11 height 11
radio input "true"
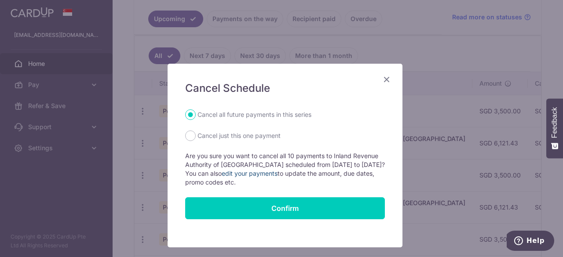
click at [257, 174] on link "edit your payments" at bounding box center [250, 173] width 56 height 7
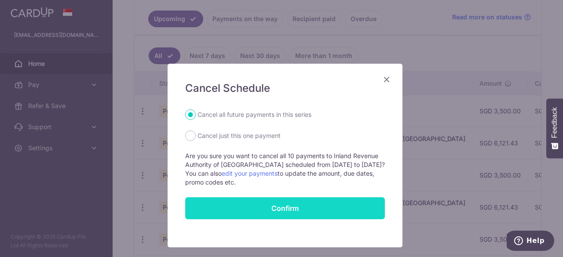
click at [245, 207] on button "Confirm" at bounding box center [285, 209] width 200 height 22
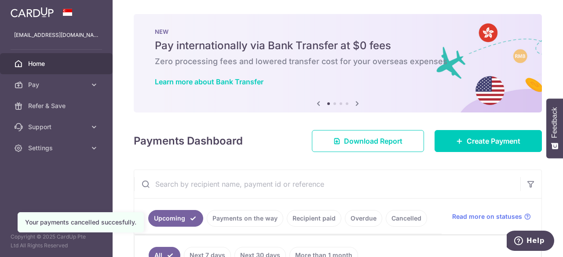
scroll to position [210, 0]
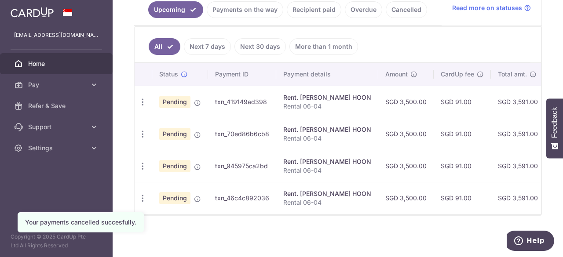
click at [37, 63] on span "Home" at bounding box center [57, 63] width 58 height 9
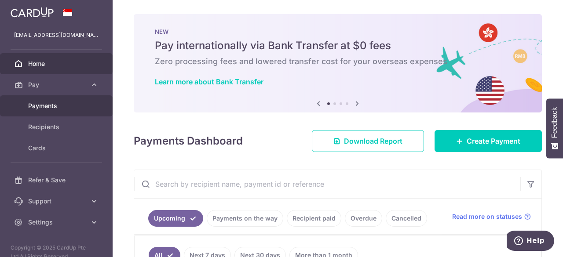
click at [52, 103] on span "Payments" at bounding box center [57, 106] width 58 height 9
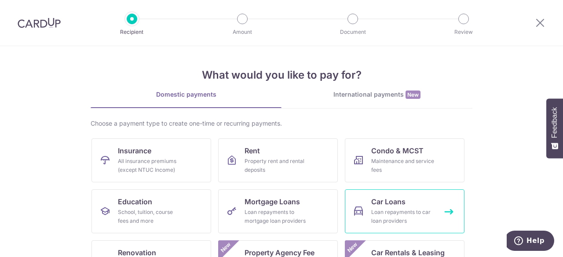
scroll to position [135, 0]
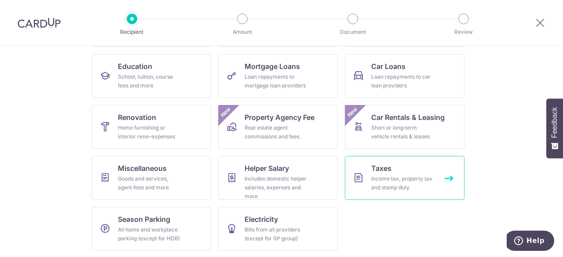
click at [387, 179] on div "Income tax, property tax and stamp duty" at bounding box center [402, 184] width 63 height 18
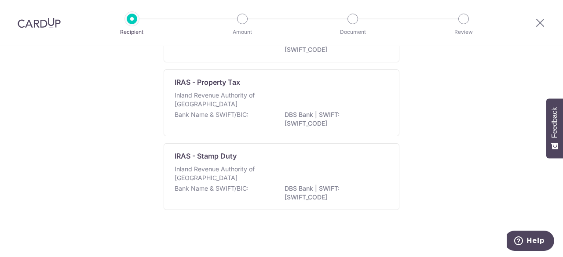
scroll to position [33, 0]
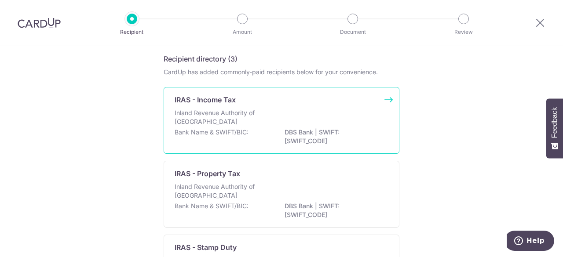
click at [275, 88] on div "IRAS - Income Tax Inland Revenue Authority of Singapore Bank Name & SWIFT/BIC: …" at bounding box center [282, 120] width 236 height 67
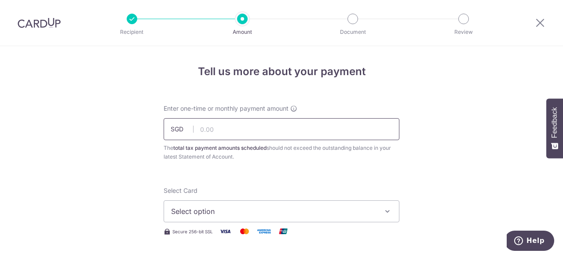
scroll to position [40, 0]
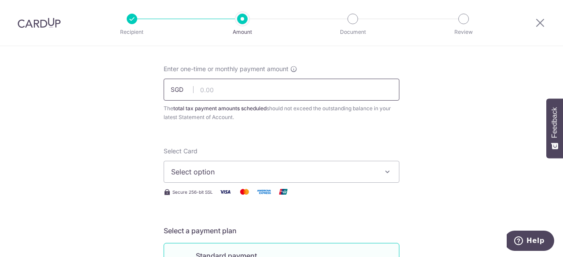
click at [258, 97] on input "text" at bounding box center [282, 90] width 236 height 22
type input "6,121.43"
click at [245, 176] on span "Select option" at bounding box center [273, 172] width 205 height 11
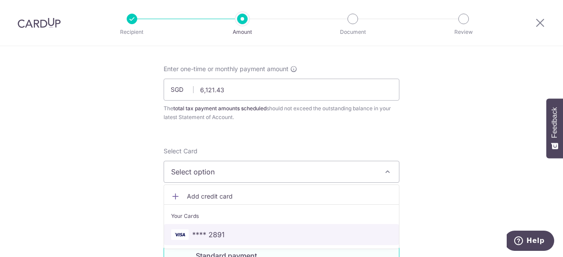
click at [239, 230] on span "**** 2891" at bounding box center [281, 235] width 221 height 11
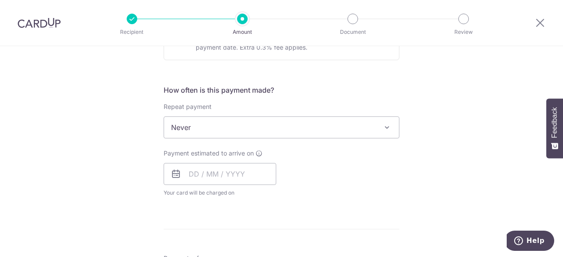
scroll to position [324, 0]
click at [234, 132] on span "Never" at bounding box center [281, 126] width 235 height 21
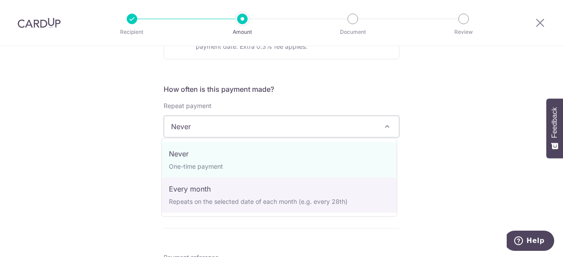
select select "3"
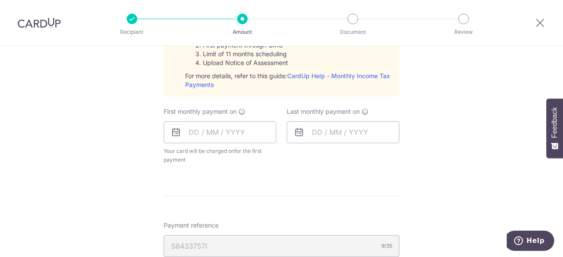
scroll to position [457, 0]
click at [192, 130] on input "text" at bounding box center [220, 132] width 113 height 22
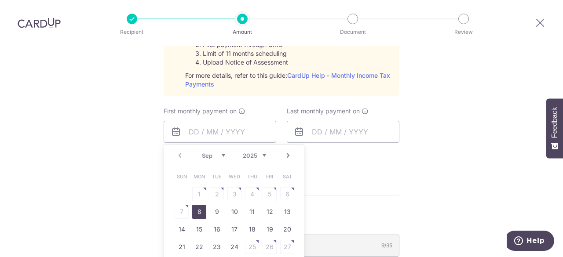
click at [198, 208] on link "8" at bounding box center [199, 212] width 14 height 14
type input "08/09/2025"
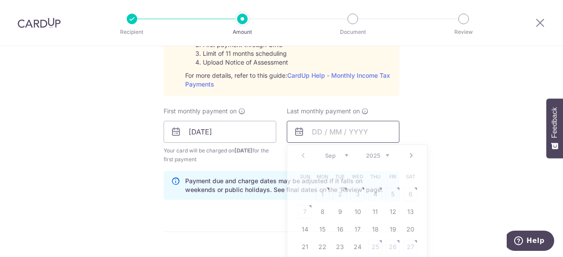
click at [309, 130] on input "text" at bounding box center [343, 132] width 113 height 22
click at [382, 152] on select "2025 2026" at bounding box center [377, 155] width 23 height 7
click at [381, 180] on th "Thu" at bounding box center [375, 177] width 18 height 18
click at [372, 154] on select "2025 2026" at bounding box center [377, 155] width 23 height 7
click at [348, 154] on div "Jan Feb Mar Apr May Jun Jul Aug Sep Oct 2025 2026" at bounding box center [357, 155] width 64 height 7
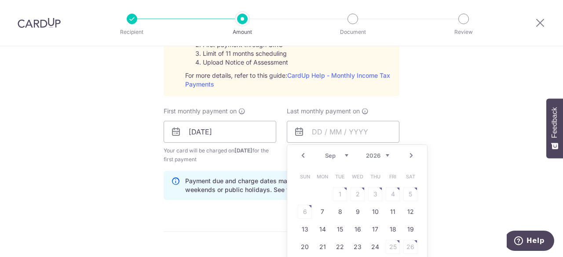
click at [342, 154] on select "Jan Feb Mar Apr May Jun Jul Aug Sep Oct" at bounding box center [336, 155] width 23 height 7
click at [352, 211] on link "8" at bounding box center [358, 212] width 14 height 14
type input "[DATE]"
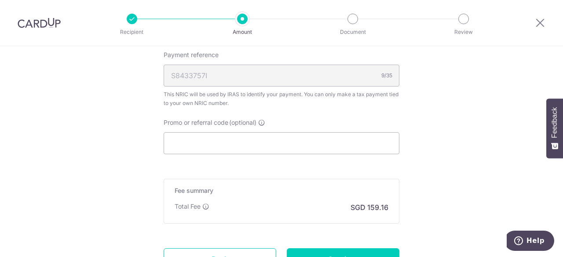
scroll to position [663, 0]
click at [195, 139] on input "Promo or referral code (optional)" at bounding box center [282, 143] width 236 height 22
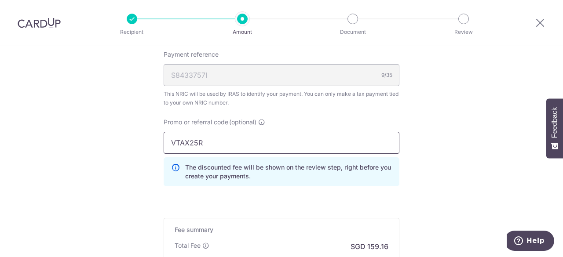
scroll to position [747, 0]
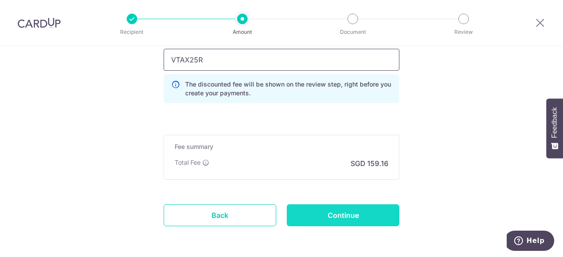
type input "VTAX25R"
click at [343, 211] on input "Continue" at bounding box center [343, 216] width 113 height 22
type input "Create Schedule"
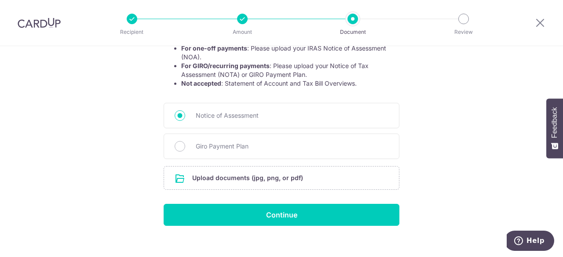
scroll to position [182, 0]
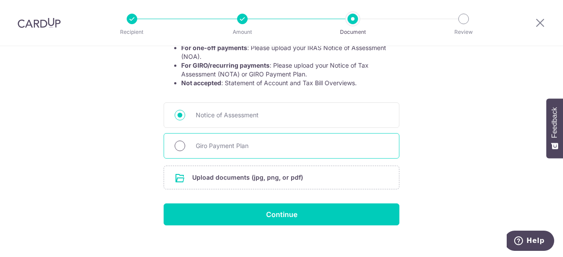
click at [177, 145] on input "Giro Payment Plan" at bounding box center [180, 146] width 11 height 11
radio input "true"
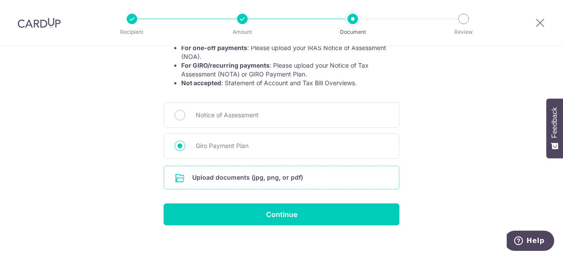
click at [220, 179] on input "file" at bounding box center [281, 177] width 235 height 23
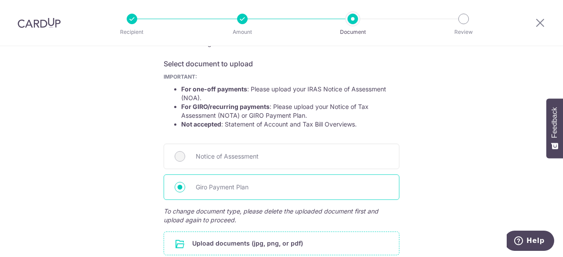
scroll to position [251, 0]
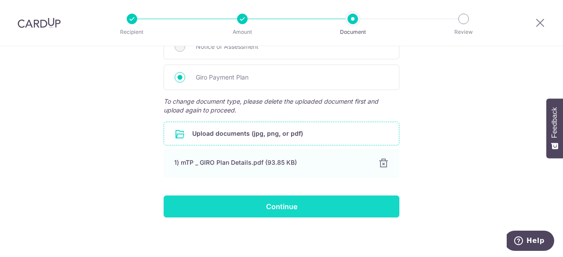
click at [281, 210] on input "Continue" at bounding box center [282, 207] width 236 height 22
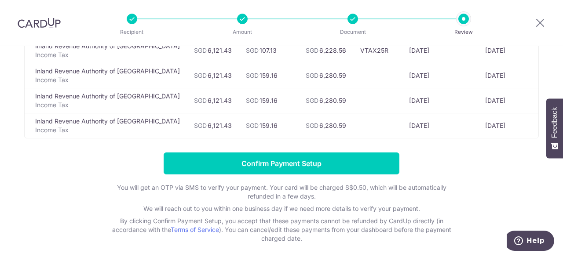
scroll to position [289, 0]
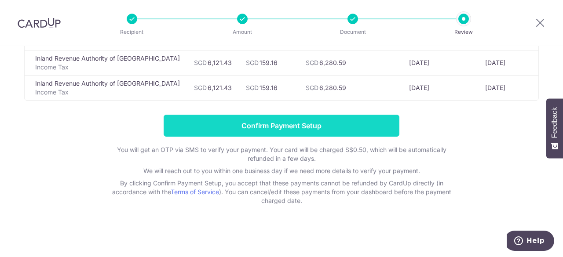
click at [259, 128] on input "Confirm Payment Setup" at bounding box center [282, 126] width 236 height 22
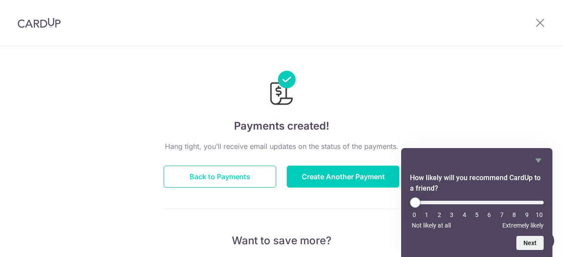
click at [216, 176] on button "Back to Payments" at bounding box center [220, 177] width 113 height 22
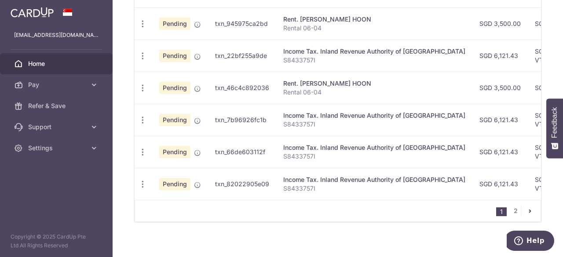
scroll to position [423, 0]
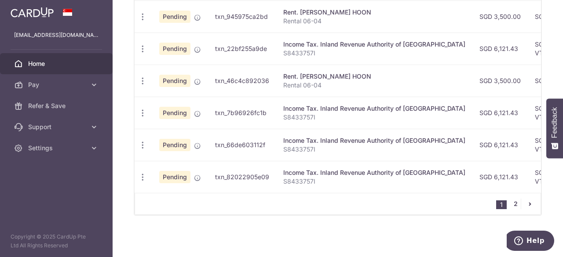
click at [510, 203] on link "2" at bounding box center [515, 204] width 11 height 11
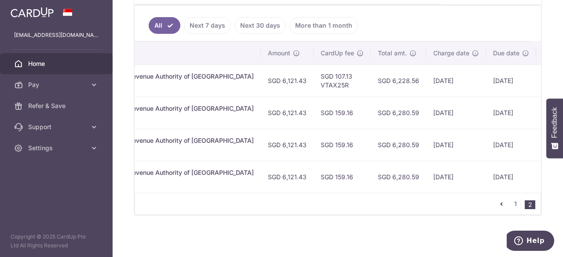
scroll to position [0, 238]
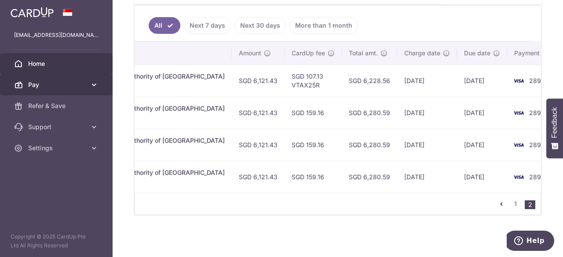
click at [55, 93] on link "Pay" at bounding box center [56, 84] width 113 height 21
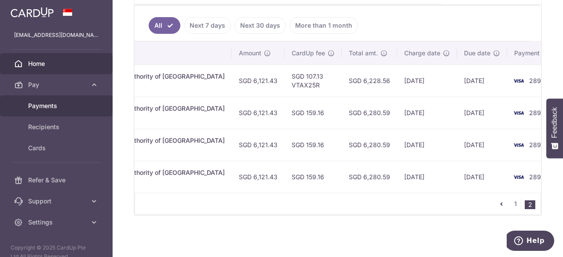
click at [51, 104] on span "Payments" at bounding box center [57, 106] width 58 height 9
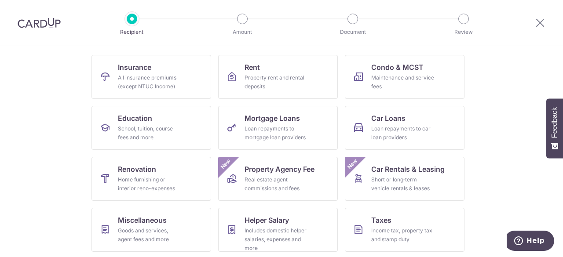
scroll to position [80, 0]
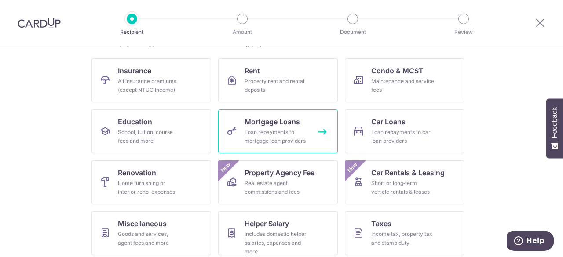
click at [266, 142] on div "Loan repayments to mortgage loan providers" at bounding box center [276, 137] width 63 height 18
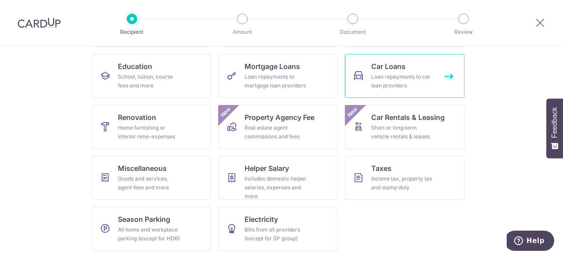
click at [377, 77] on div "Loan repayments to car loan providers" at bounding box center [402, 82] width 63 height 18
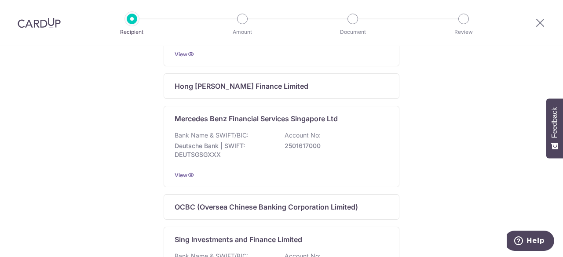
scroll to position [450, 0]
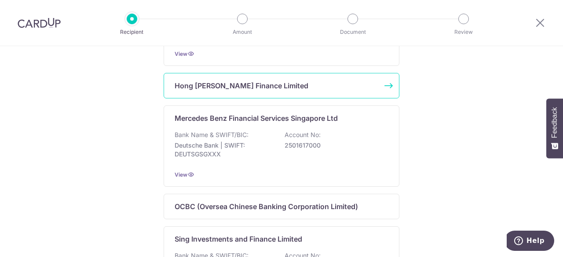
click at [231, 88] on p "Hong [PERSON_NAME] Finance Limited" at bounding box center [242, 86] width 134 height 11
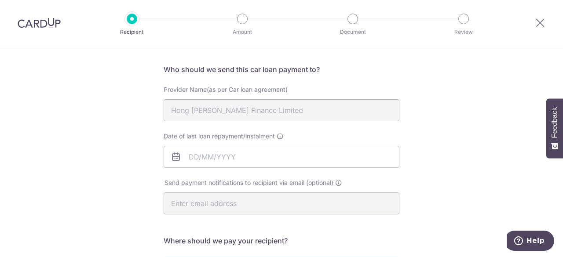
scroll to position [55, 0]
click at [190, 158] on input "Date of last loan repayment/instalment" at bounding box center [282, 157] width 236 height 22
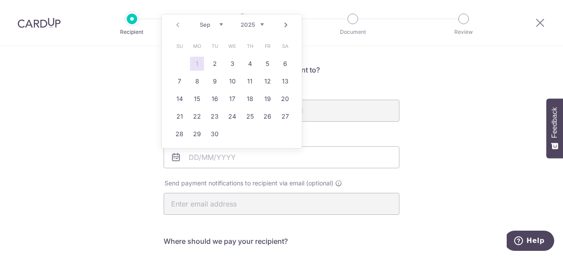
click at [442, 142] on div "Who would you like to pay? Your recipient does not need a CardUp account to rec…" at bounding box center [281, 232] width 563 height 483
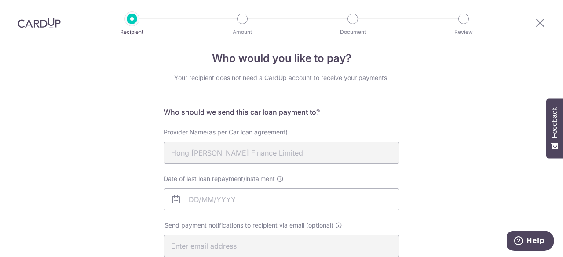
scroll to position [0, 0]
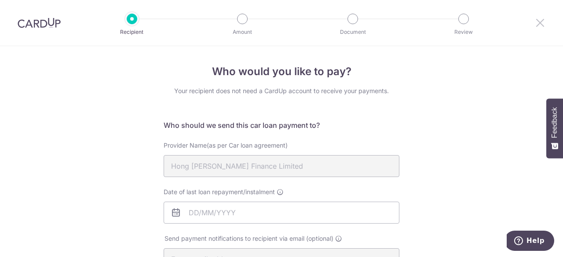
click at [538, 24] on icon at bounding box center [540, 22] width 11 height 11
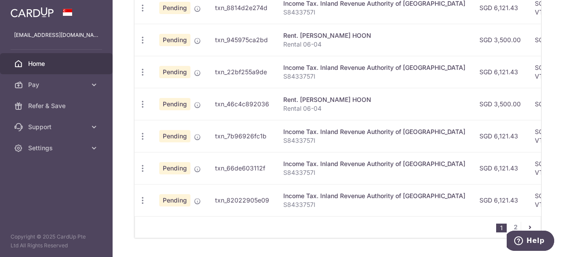
scroll to position [389, 0]
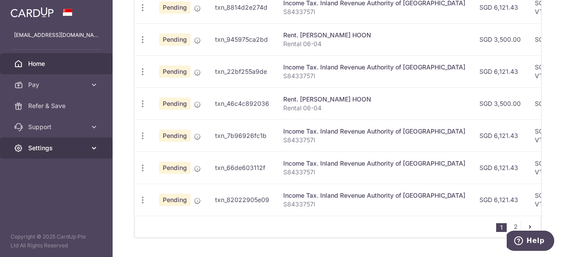
click at [58, 153] on link "Settings" at bounding box center [56, 148] width 113 height 21
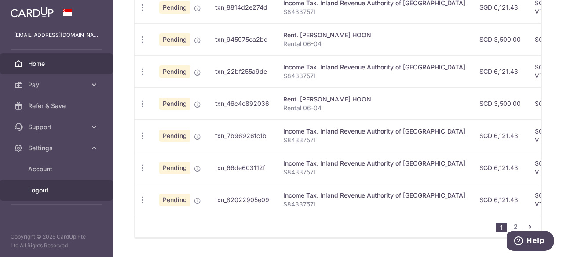
click at [39, 185] on link "Logout" at bounding box center [56, 190] width 113 height 21
